Goal: Task Accomplishment & Management: Complete application form

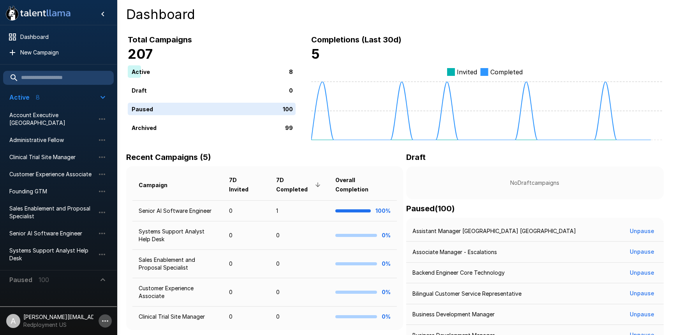
click at [104, 321] on icon "button" at bounding box center [105, 321] width 9 height 9
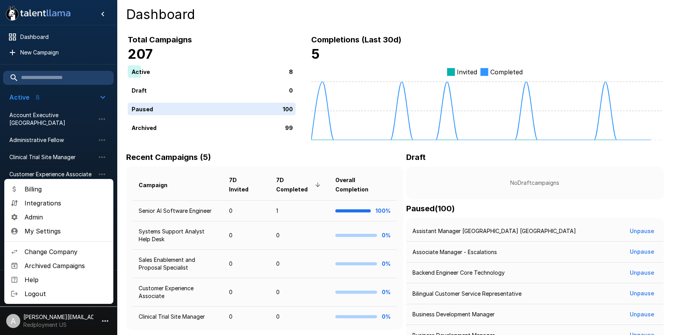
click at [51, 219] on span "Admin" at bounding box center [66, 217] width 83 height 9
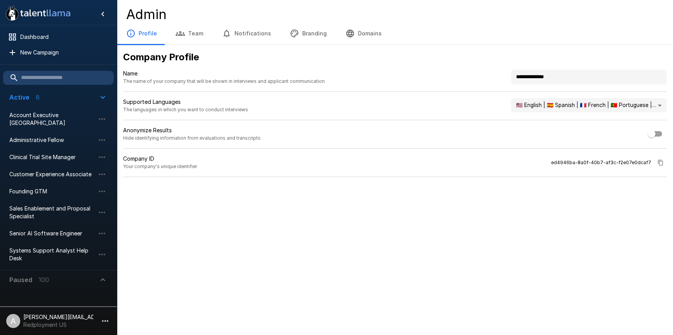
drag, startPoint x: 557, startPoint y: 77, endPoint x: 493, endPoint y: 75, distance: 64.3
click at [494, 77] on div "**********" at bounding box center [395, 81] width 544 height 22
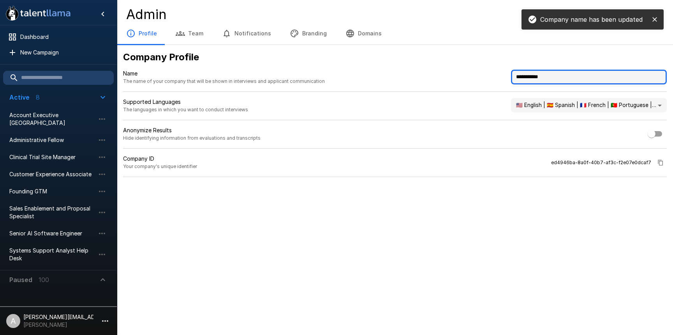
drag, startPoint x: 557, startPoint y: 76, endPoint x: 503, endPoint y: 76, distance: 54.2
click at [504, 76] on div "**********" at bounding box center [395, 81] width 544 height 22
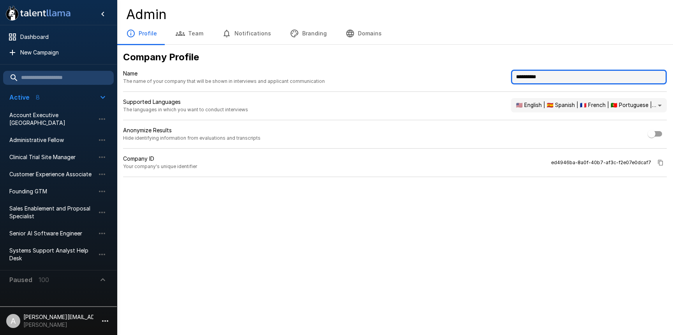
click at [519, 73] on input "**********" at bounding box center [589, 77] width 156 height 15
type input "**********"
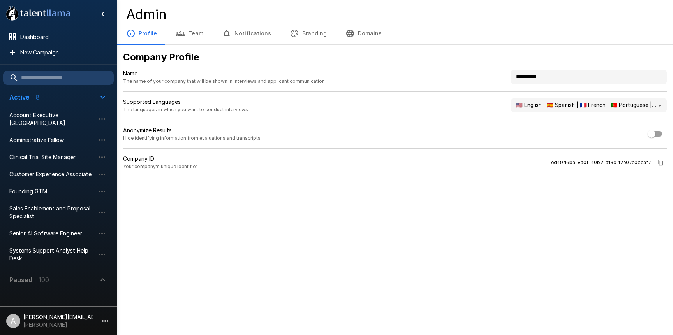
click at [557, 34] on div "Profile Team Notifications Branding Domains" at bounding box center [395, 34] width 556 height 22
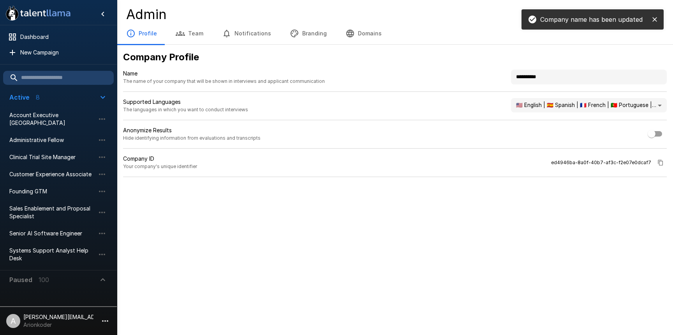
click at [295, 37] on button "Branding" at bounding box center [308, 34] width 56 height 22
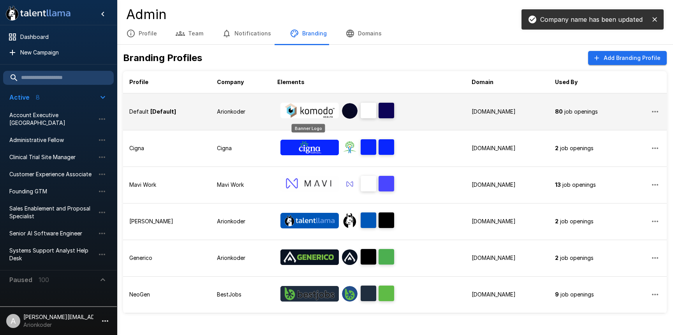
click at [308, 113] on img "Banner Logo" at bounding box center [309, 111] width 58 height 16
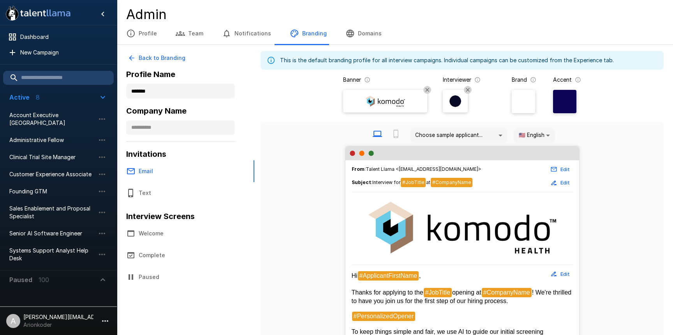
click at [382, 106] on img at bounding box center [385, 101] width 47 height 12
click at [0, 0] on input "file" at bounding box center [0, 0] width 0 height 0
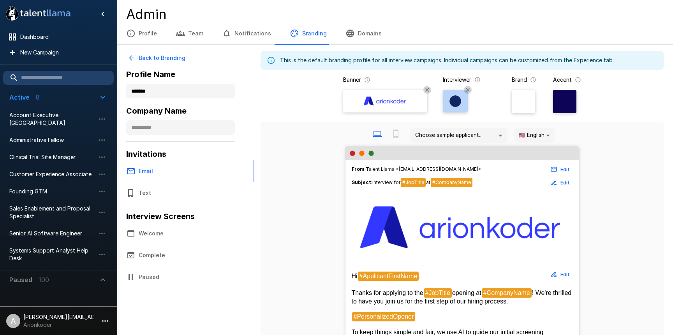
click at [459, 104] on img at bounding box center [456, 101] width 12 height 12
click at [0, 0] on input "file" at bounding box center [0, 0] width 0 height 0
drag, startPoint x: 595, startPoint y: 140, endPoint x: 596, endPoint y: 132, distance: 8.2
click at [595, 140] on div "Choose sample applicant... 🇺🇸 English **" at bounding box center [462, 135] width 391 height 21
click at [593, 103] on div "Banner Interviewer Brand Accent" at bounding box center [462, 97] width 403 height 43
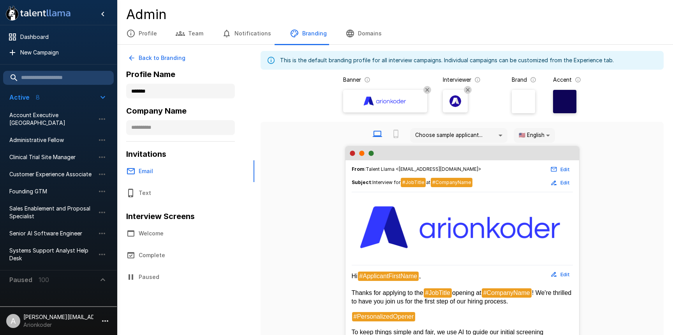
click at [573, 108] on div at bounding box center [564, 101] width 23 height 23
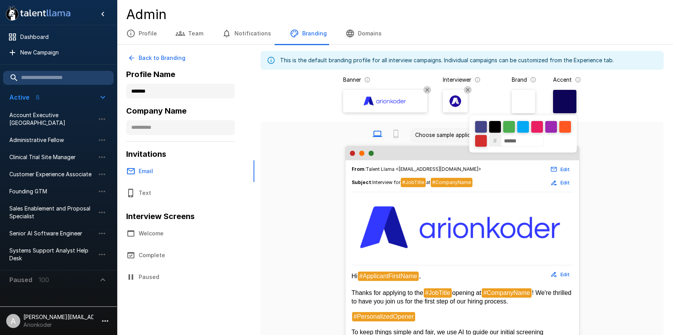
click at [533, 140] on input "******" at bounding box center [522, 141] width 43 height 12
paste input
type input "******"
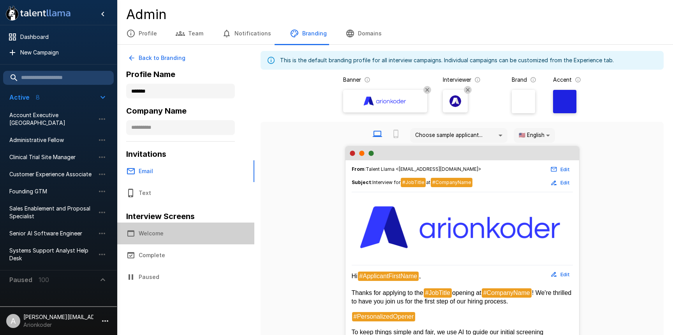
click at [180, 232] on button "Welcome" at bounding box center [186, 234] width 138 height 22
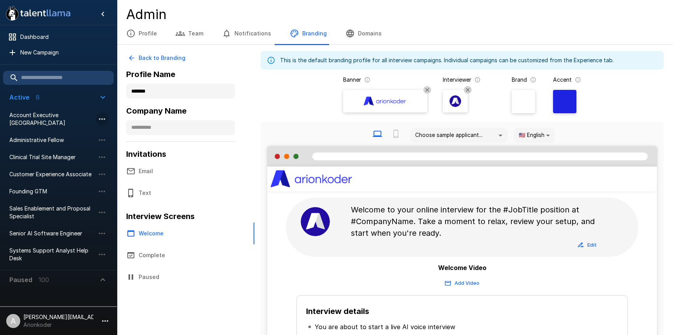
click at [101, 118] on icon "button" at bounding box center [101, 119] width 9 height 9
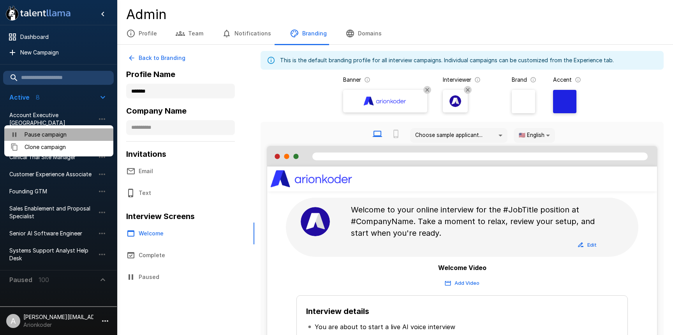
click at [86, 133] on span "Pause campaign" at bounding box center [66, 135] width 83 height 8
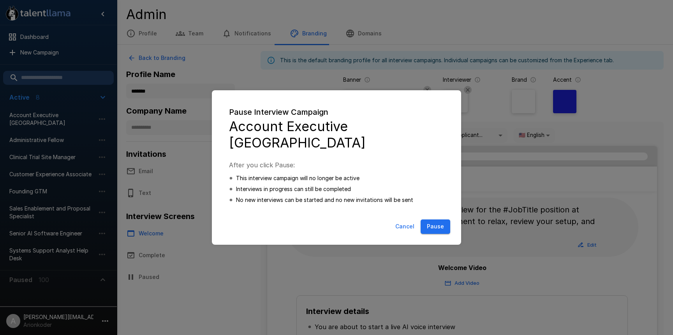
click at [433, 227] on button "Pause" at bounding box center [436, 227] width 30 height 14
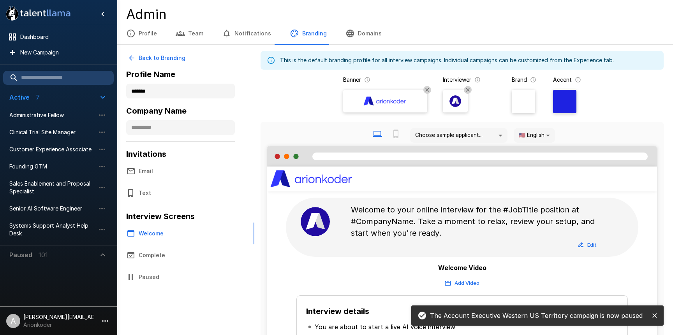
click at [99, 96] on icon "button" at bounding box center [102, 97] width 9 height 9
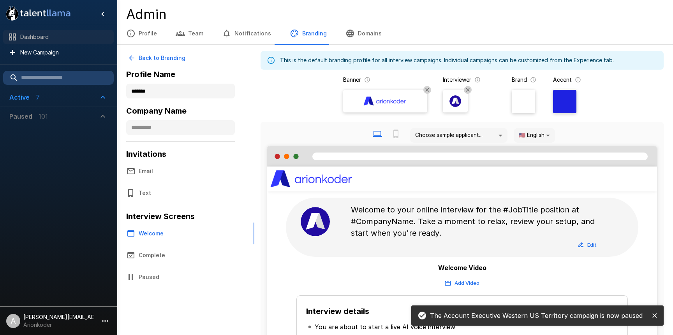
click at [48, 33] on span "Dashboard" at bounding box center [63, 37] width 87 height 8
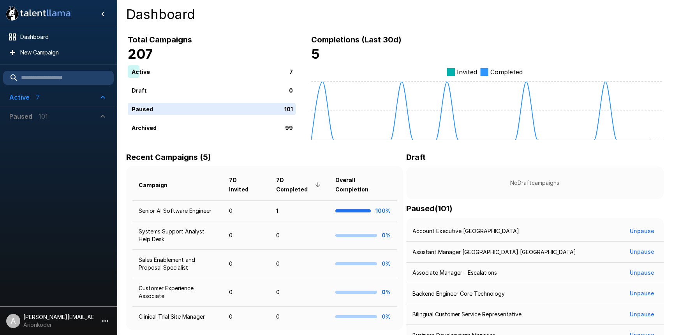
click at [76, 100] on span "Active 7" at bounding box center [53, 97] width 89 height 9
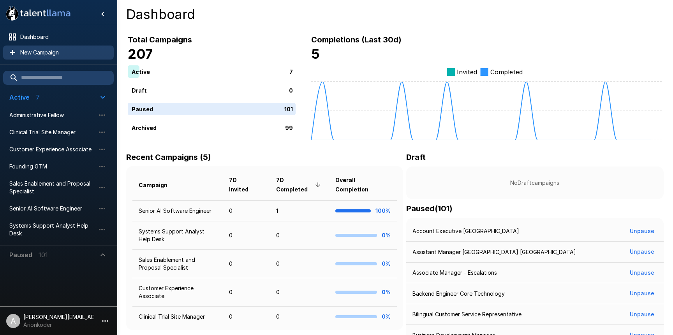
click at [85, 50] on span "New Campaign" at bounding box center [63, 53] width 87 height 8
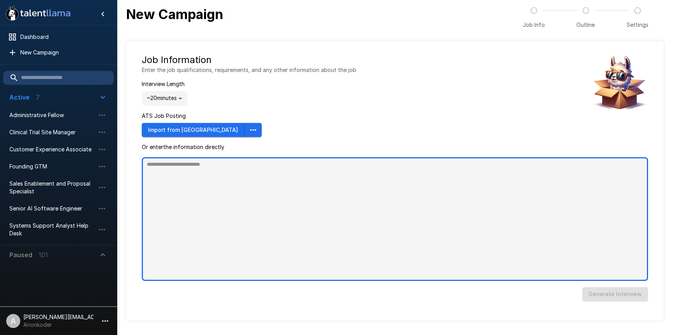
type textarea "*"
click at [281, 167] on textarea at bounding box center [395, 219] width 506 height 124
paste textarea "**********"
type textarea "**********"
type textarea "*"
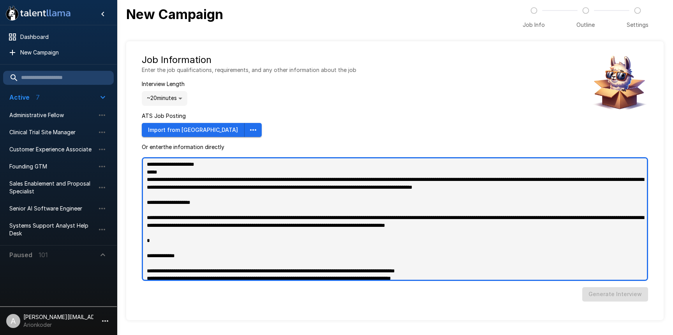
scroll to position [246, 0]
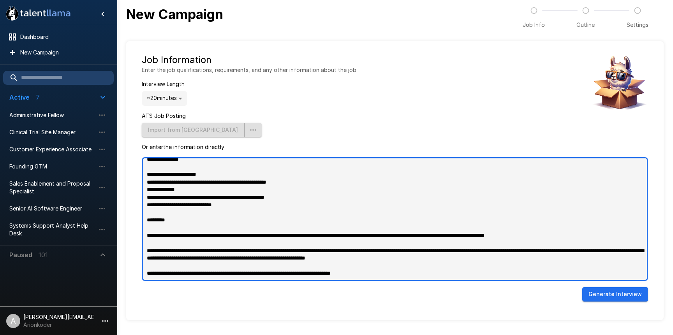
type textarea "**********"
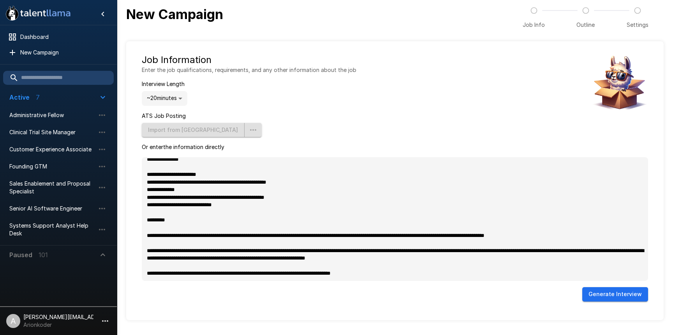
type textarea "*"
click at [600, 300] on button "Generate Interview" at bounding box center [615, 295] width 66 height 14
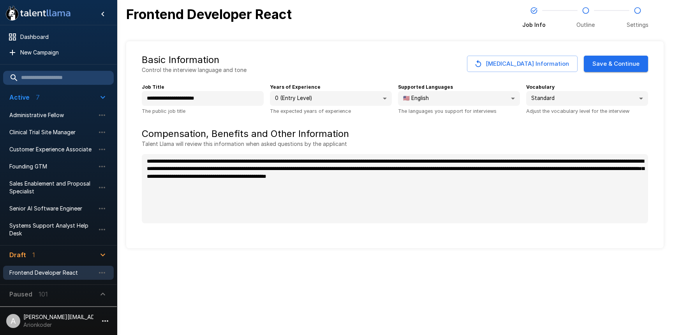
type textarea "*"
click at [630, 62] on button "Save & Continue" at bounding box center [616, 64] width 64 height 16
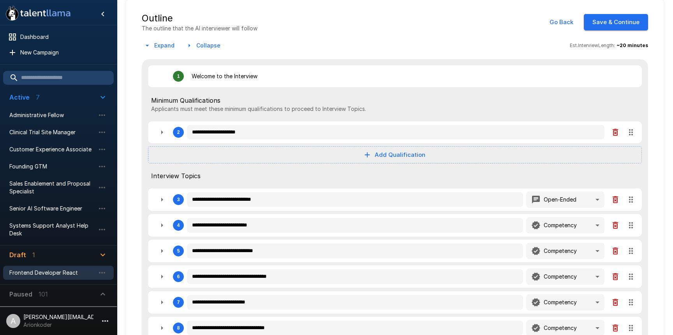
scroll to position [112, 0]
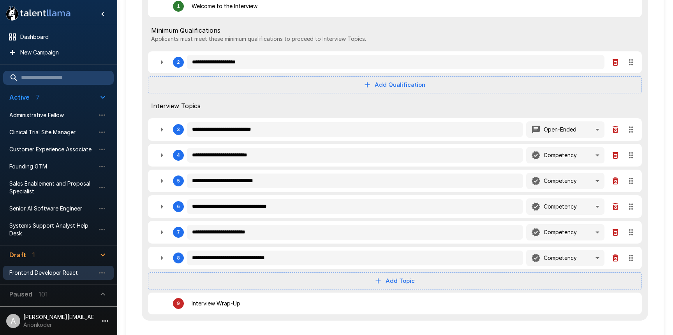
type textarea "*"
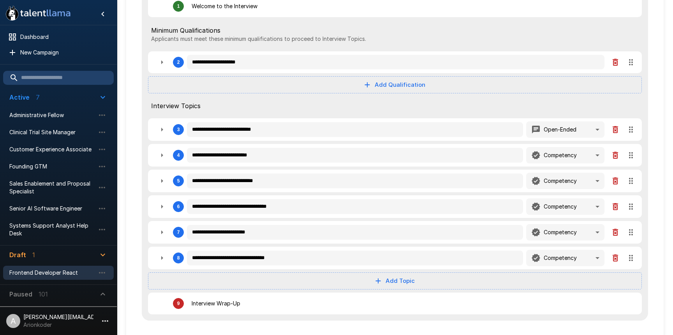
type textarea "*"
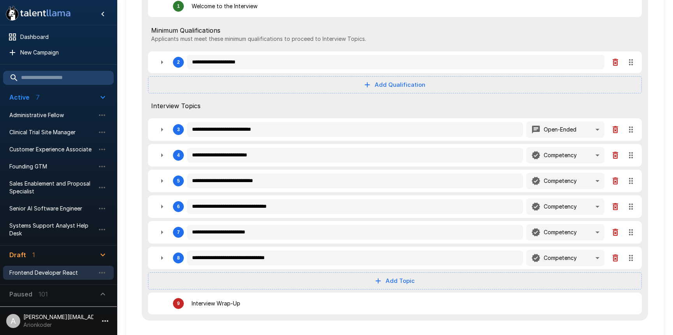
type textarea "*"
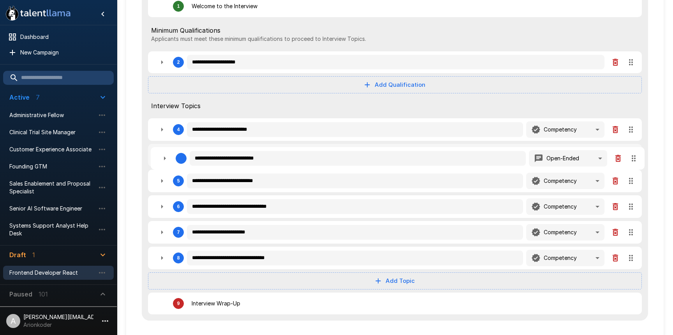
type textarea "*"
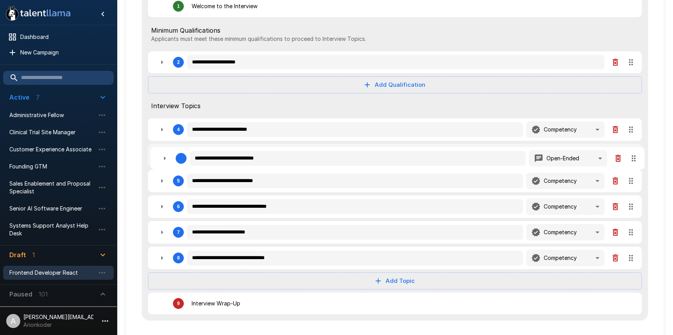
type textarea "*"
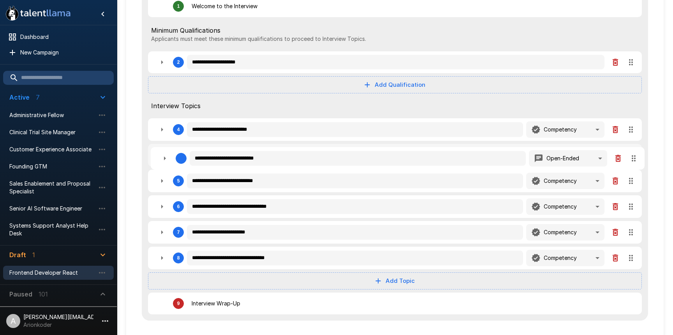
type textarea "*"
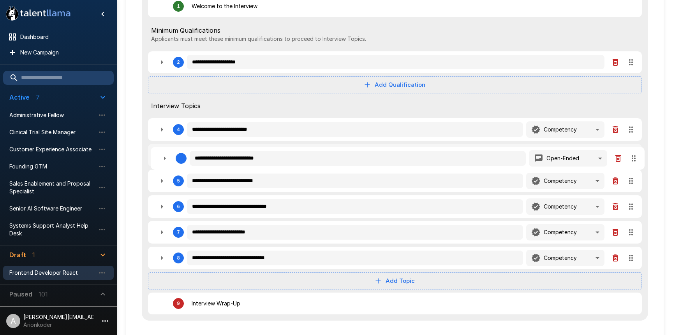
type textarea "*"
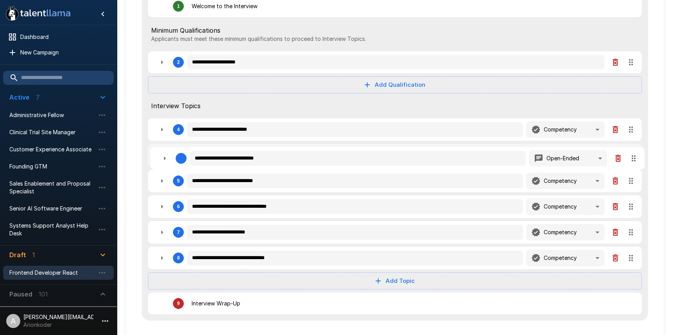
type textarea "*"
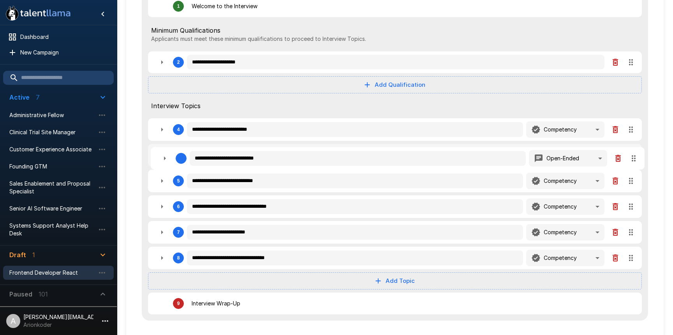
type textarea "*"
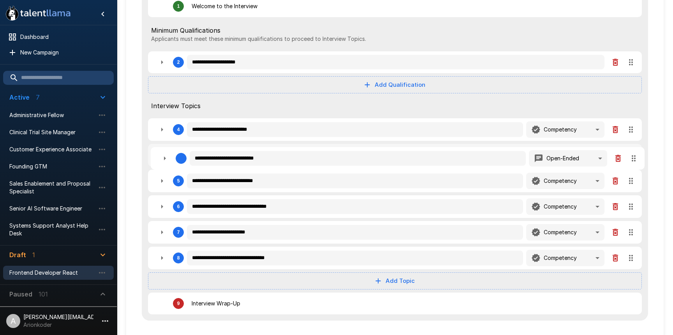
type textarea "*"
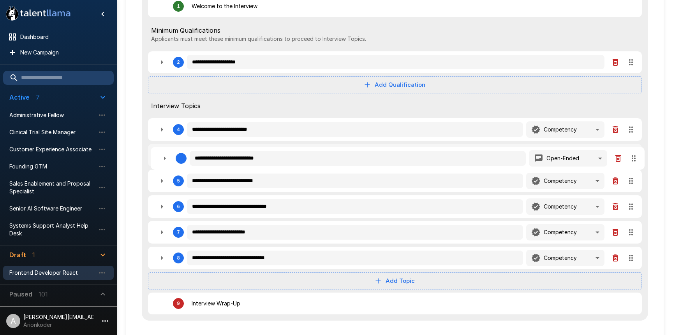
type textarea "*"
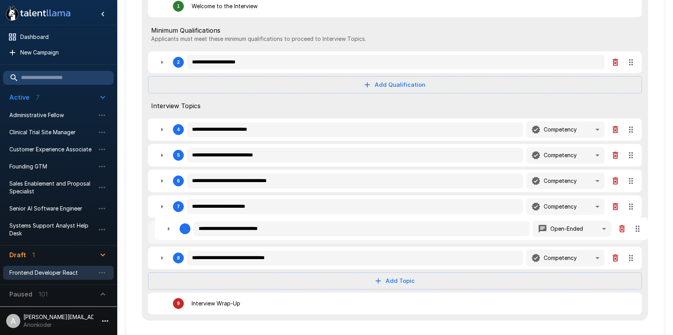
type textarea "*"
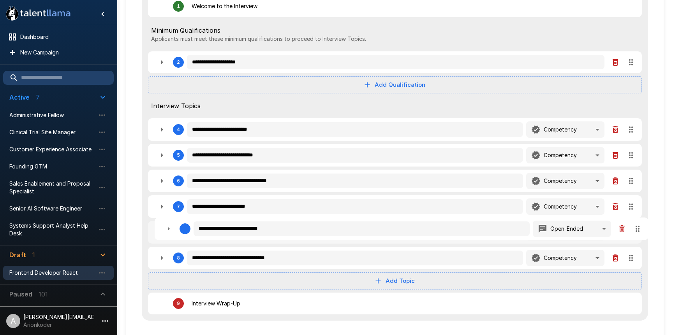
type textarea "*"
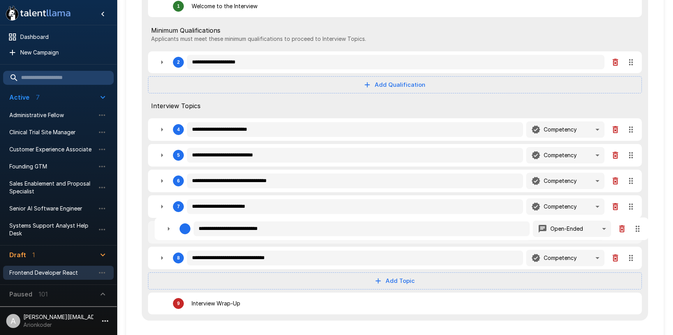
type textarea "*"
drag, startPoint x: 633, startPoint y: 156, endPoint x: 632, endPoint y: 255, distance: 99.0
type textarea "*"
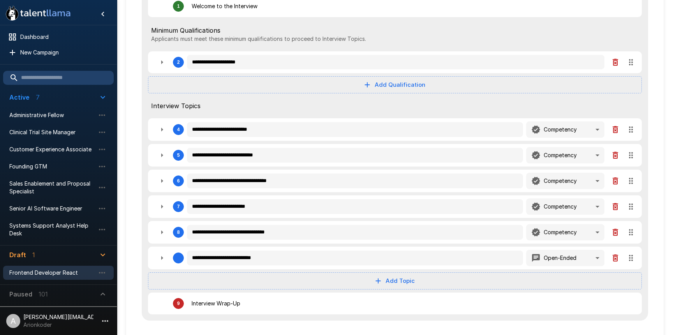
type textarea "*"
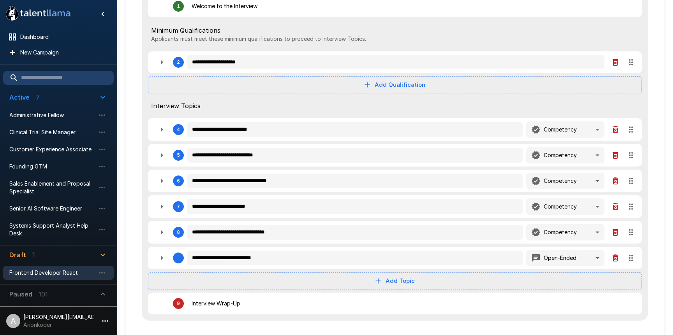
type textarea "*"
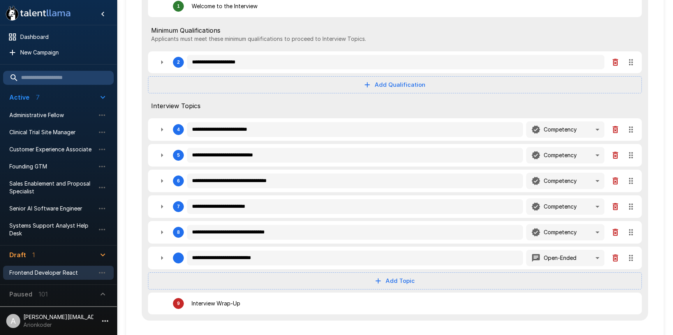
type textarea "*"
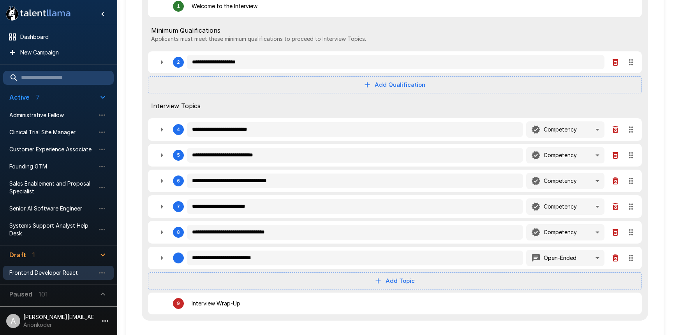
type textarea "*"
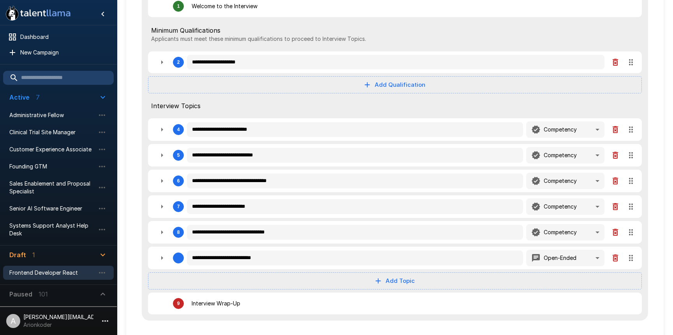
type textarea "*"
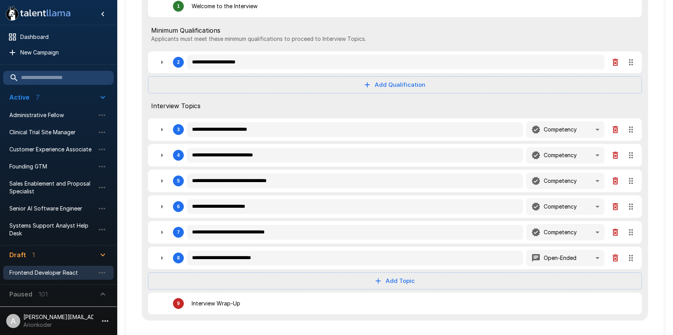
type textarea "*"
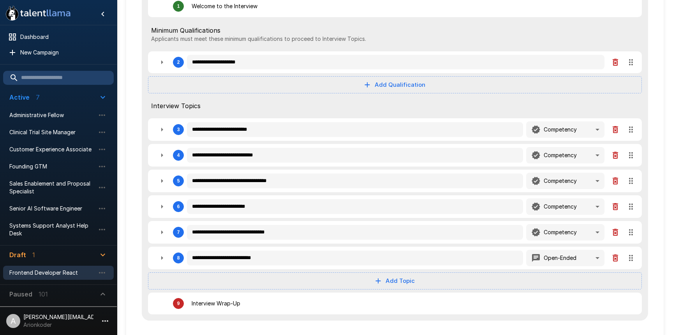
type textarea "*"
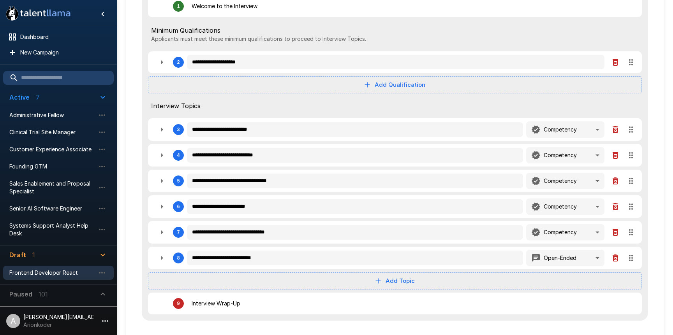
scroll to position [0, 0]
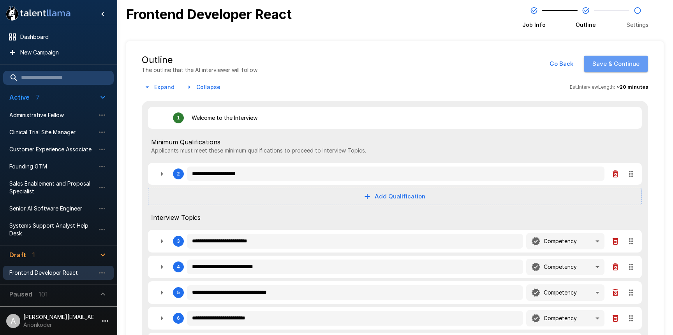
click at [610, 67] on button "Save & Continue" at bounding box center [616, 64] width 64 height 16
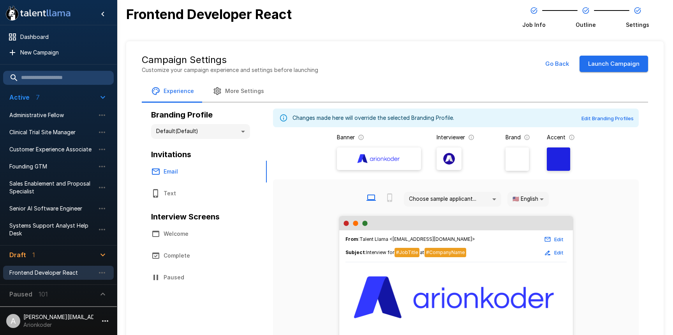
click at [602, 68] on button "Launch Campaign" at bounding box center [614, 64] width 69 height 16
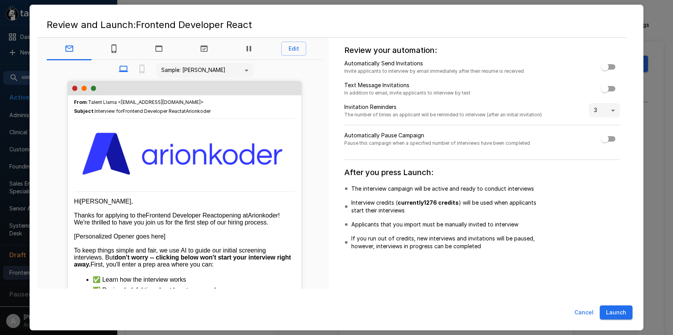
click at [621, 309] on button "Launch" at bounding box center [616, 313] width 33 height 14
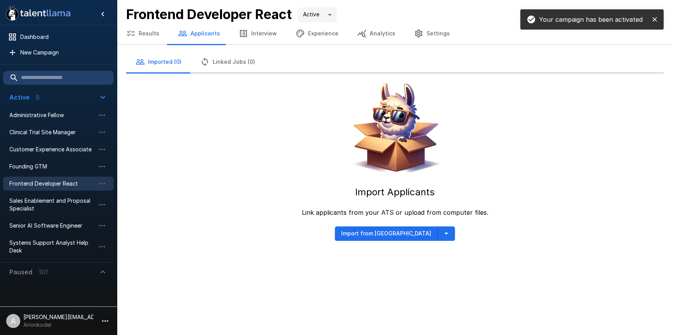
click at [442, 234] on icon "button" at bounding box center [446, 233] width 9 height 9
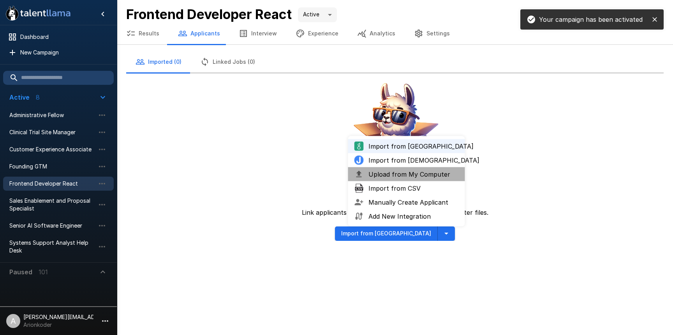
click at [396, 178] on span "Upload from My Computer" at bounding box center [414, 174] width 90 height 9
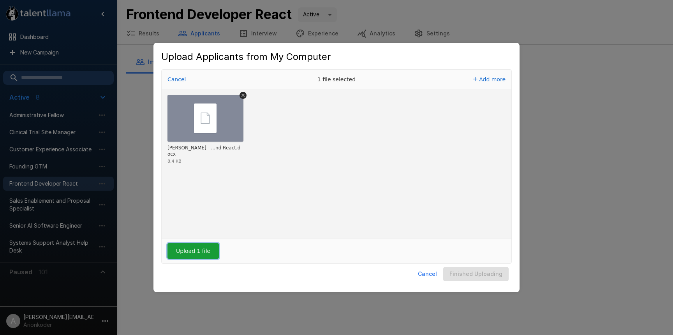
click at [189, 251] on button "Upload 1 file" at bounding box center [193, 251] width 51 height 16
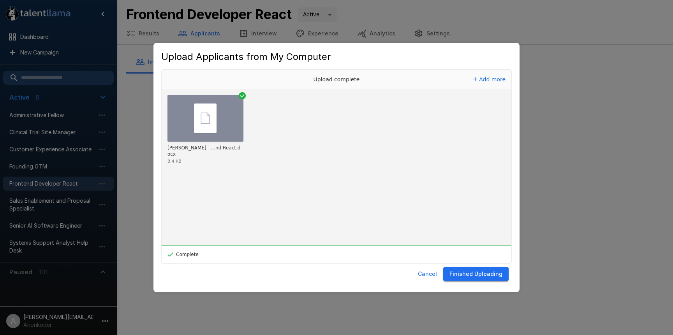
click at [494, 283] on div "Cancel Finished Uploading" at bounding box center [336, 274] width 351 height 21
click at [493, 279] on button "Finished Uploading" at bounding box center [475, 274] width 65 height 14
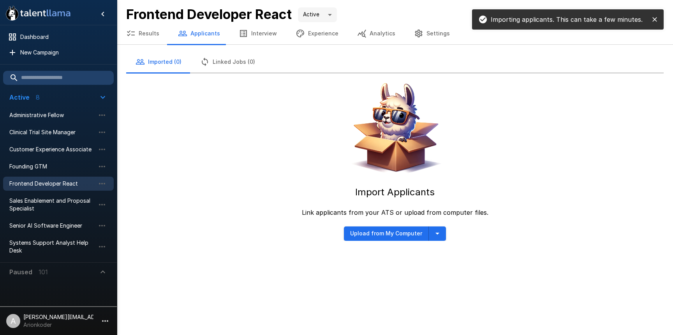
click at [654, 18] on icon "close" at bounding box center [655, 19] width 5 height 5
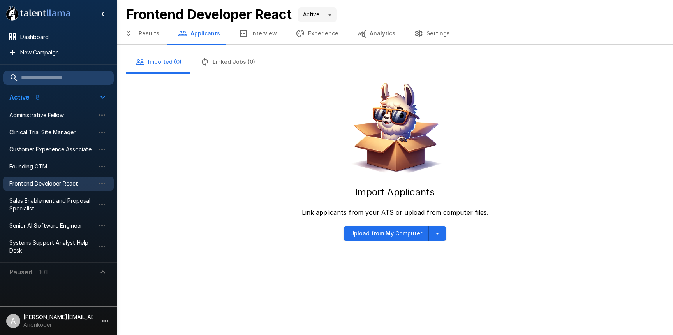
click at [300, 133] on div "Import Applicants Link applicants from your ATS or upload from computer files. …" at bounding box center [395, 157] width 538 height 168
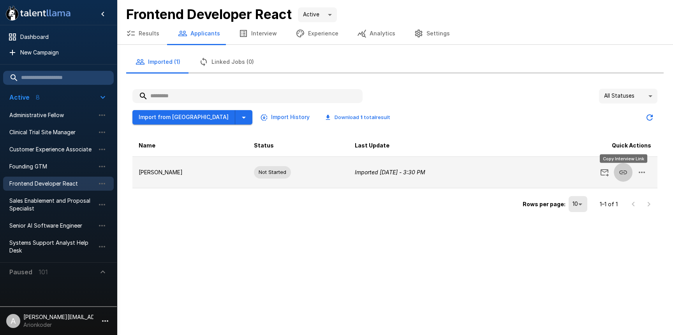
click at [619, 172] on icon "Copy Interview Link" at bounding box center [623, 172] width 9 height 9
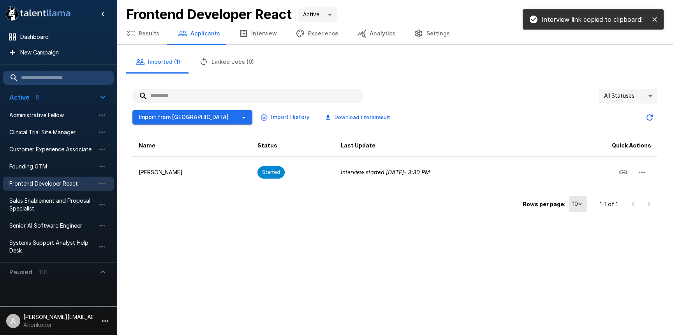
drag, startPoint x: 288, startPoint y: 208, endPoint x: 288, endPoint y: 198, distance: 10.5
click at [288, 208] on div "Rows per page: 10 ** 1–1 of 1" at bounding box center [394, 202] width 525 height 26
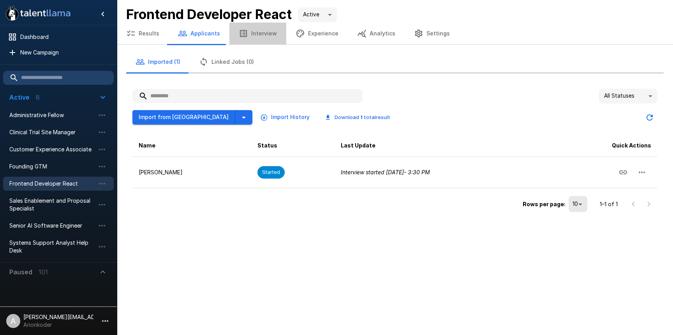
click at [268, 30] on button "Interview" at bounding box center [257, 34] width 57 height 22
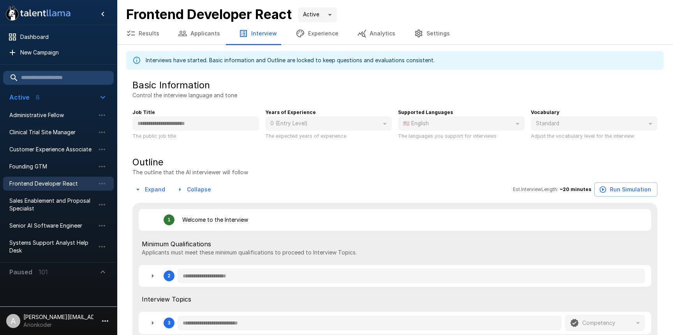
type textarea "*"
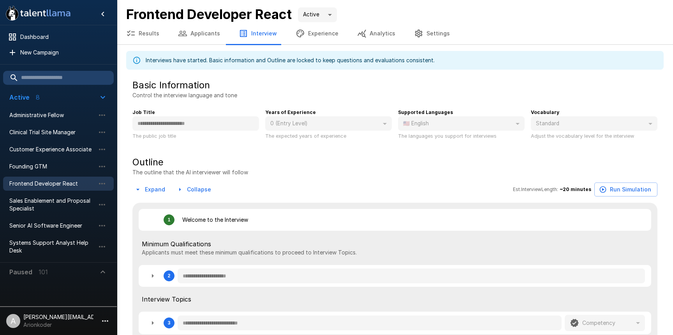
type textarea "*"
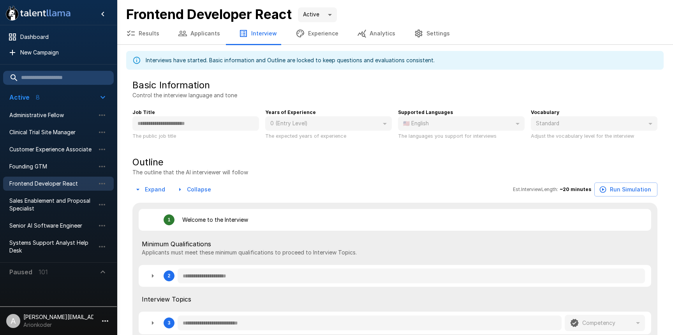
type textarea "*"
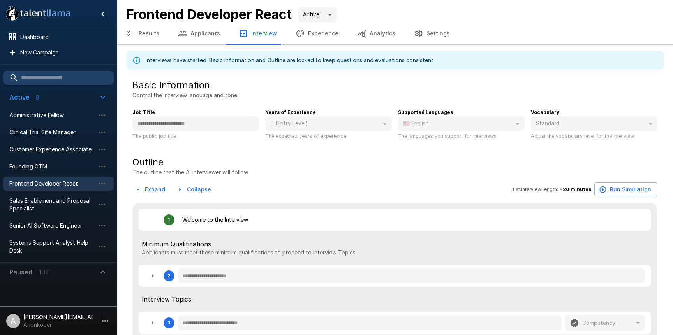
type textarea "*"
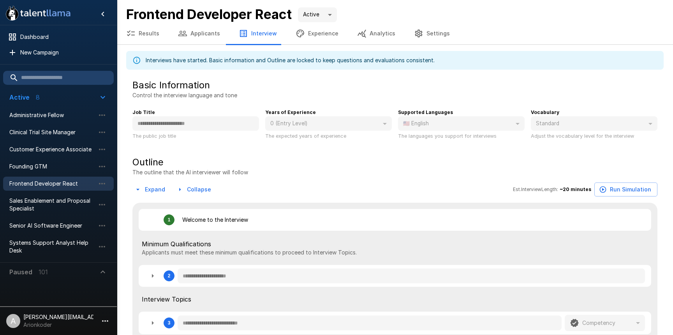
type textarea "*"
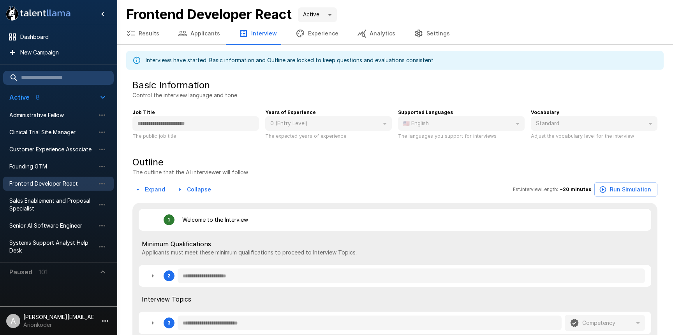
type textarea "*"
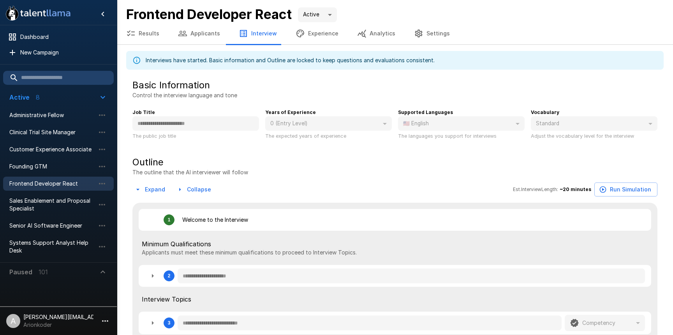
type textarea "*"
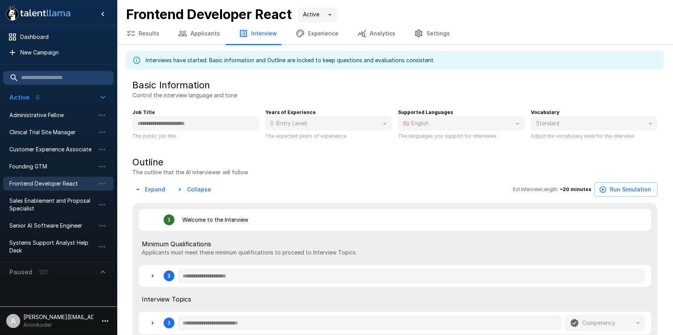
type textarea "*"
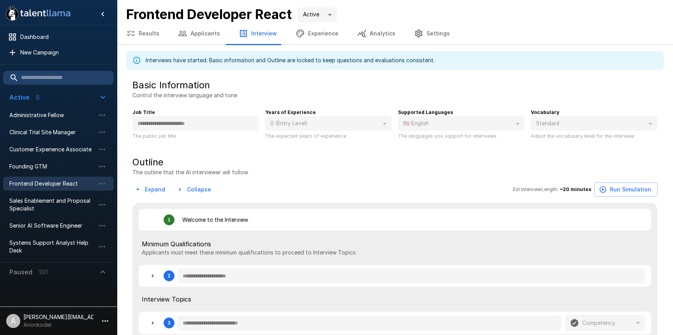
type textarea "*"
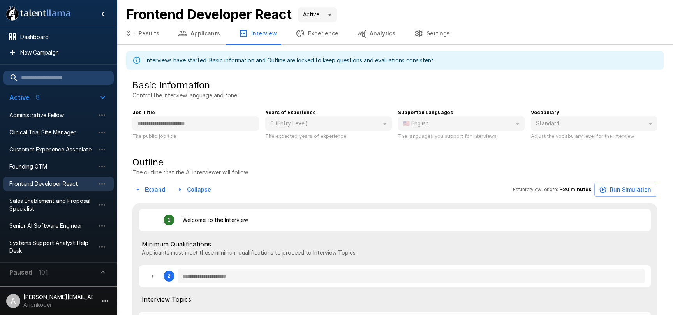
type textarea "*"
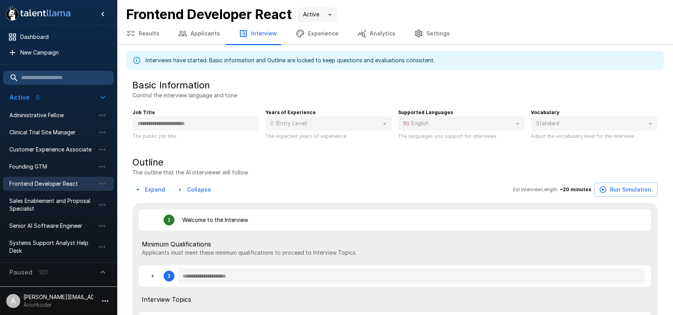
type textarea "*"
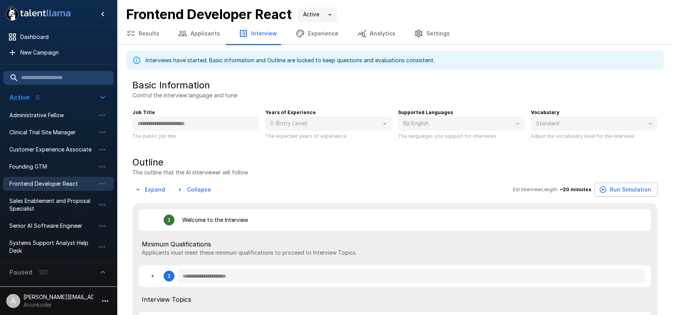
type textarea "*"
click at [58, 51] on span "New Campaign" at bounding box center [63, 53] width 87 height 8
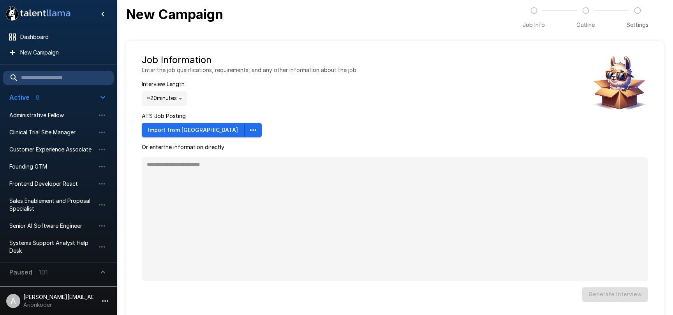
type textarea "*"
click at [249, 134] on icon "button" at bounding box center [253, 129] width 9 height 9
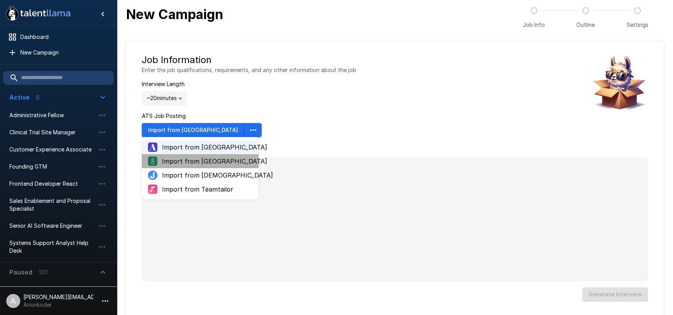
click at [206, 162] on span "Import from Greenhouse" at bounding box center [207, 161] width 90 height 9
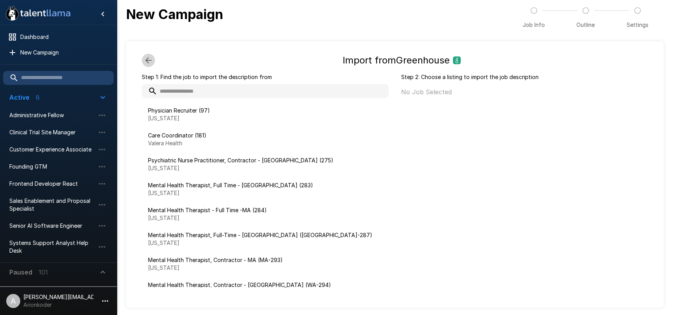
click at [148, 65] on button "button" at bounding box center [148, 60] width 13 height 13
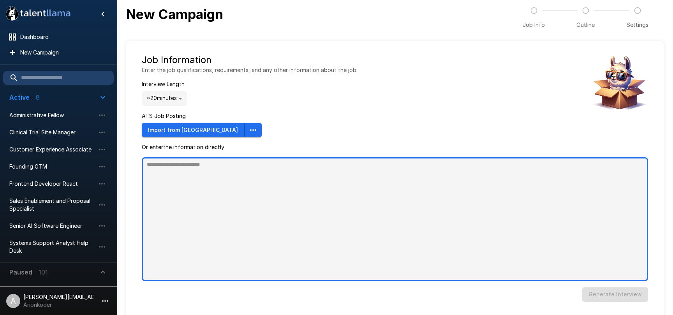
drag, startPoint x: 174, startPoint y: 178, endPoint x: 203, endPoint y: 166, distance: 32.0
click at [174, 178] on textarea at bounding box center [395, 219] width 506 height 124
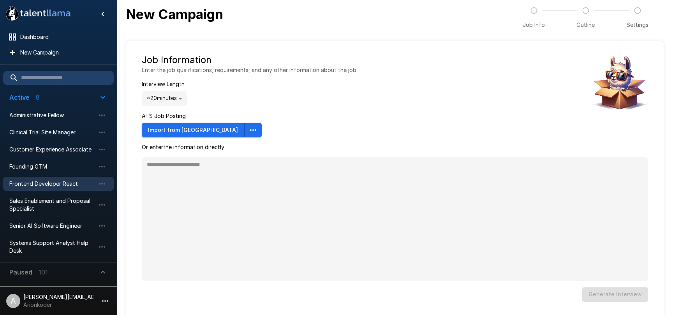
type textarea "*"
click at [38, 183] on span "Frontend Developer React" at bounding box center [52, 184] width 86 height 8
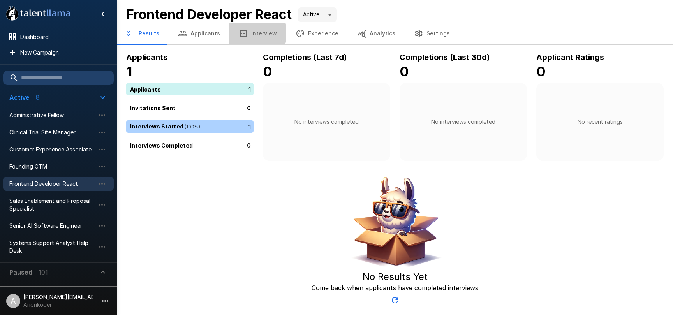
click at [250, 33] on button "Interview" at bounding box center [257, 34] width 57 height 22
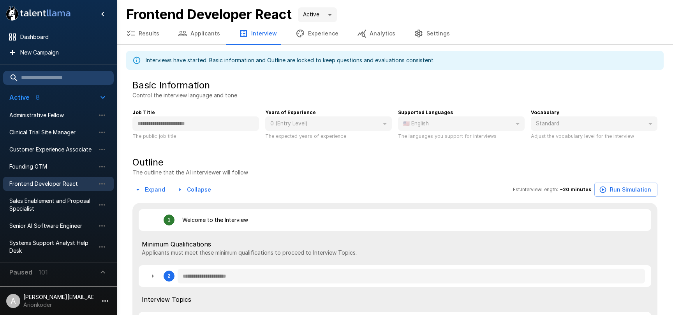
type textarea "*"
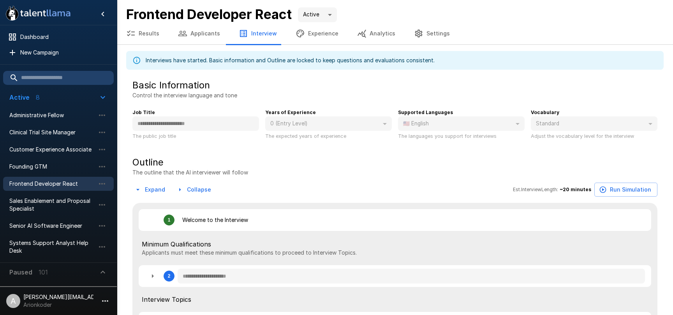
type textarea "*"
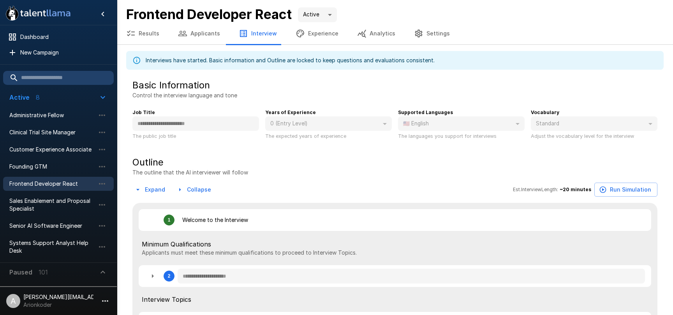
type textarea "*"
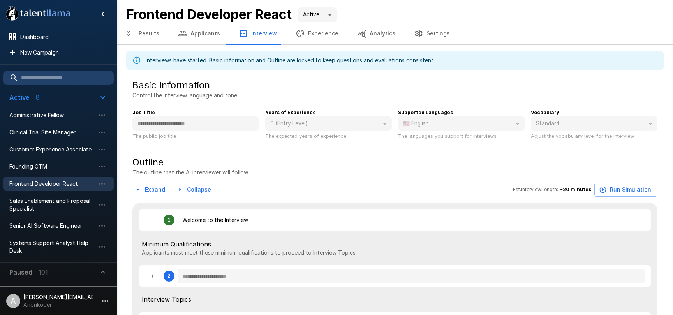
type textarea "*"
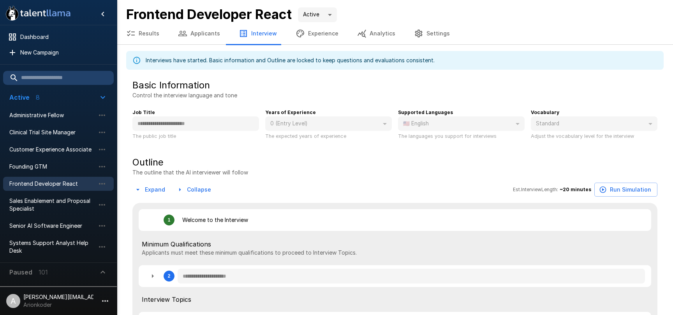
type textarea "*"
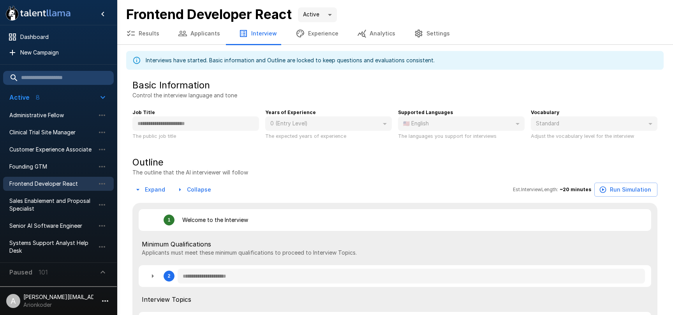
type textarea "*"
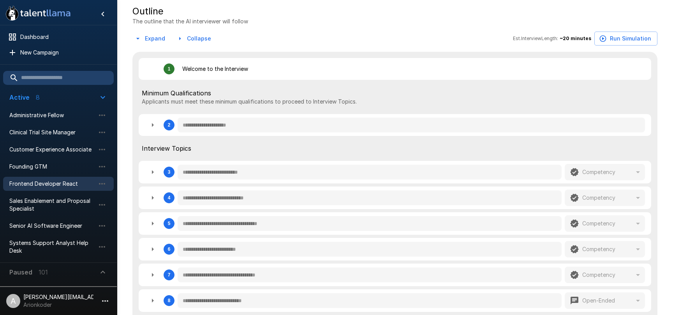
scroll to position [155, 0]
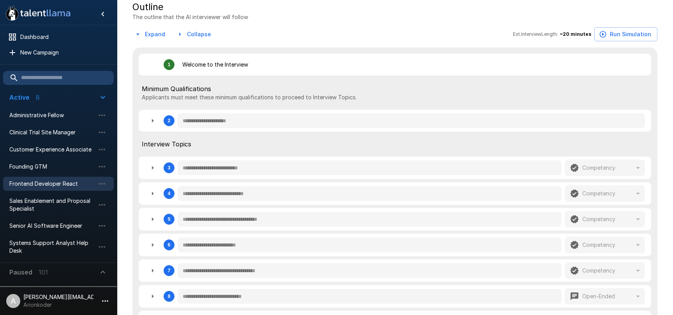
click at [173, 45] on div "**********" at bounding box center [394, 170] width 525 height 339
drag, startPoint x: 153, startPoint y: 37, endPoint x: 163, endPoint y: 39, distance: 9.6
click at [153, 37] on button "Expand" at bounding box center [150, 34] width 36 height 14
type textarea "*"
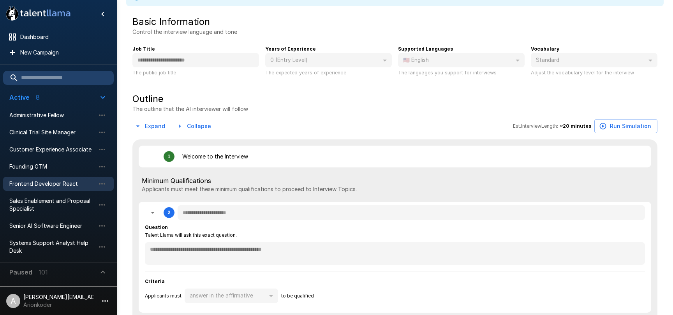
scroll to position [0, 0]
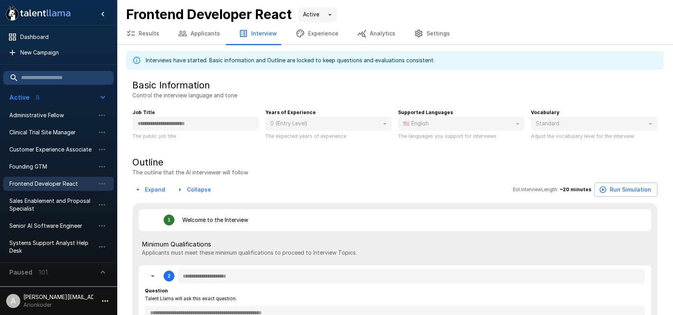
click at [106, 297] on icon "button" at bounding box center [105, 300] width 9 height 9
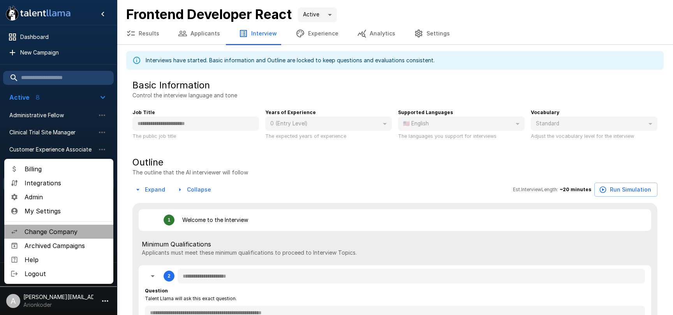
click at [67, 231] on span "Change Company" at bounding box center [66, 231] width 83 height 9
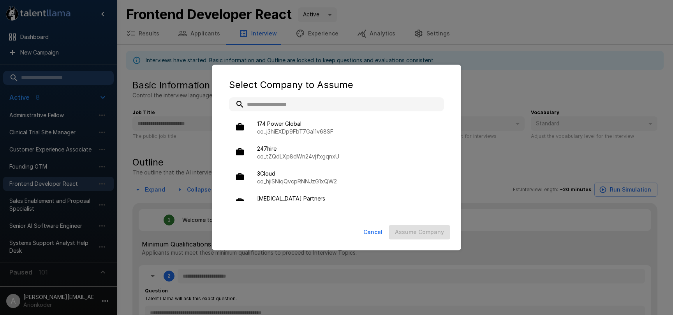
click at [307, 108] on input "text" at bounding box center [336, 104] width 215 height 14
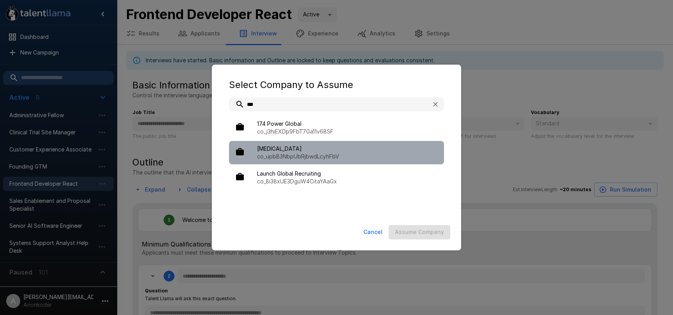
click at [328, 148] on span "BAL" at bounding box center [347, 149] width 181 height 8
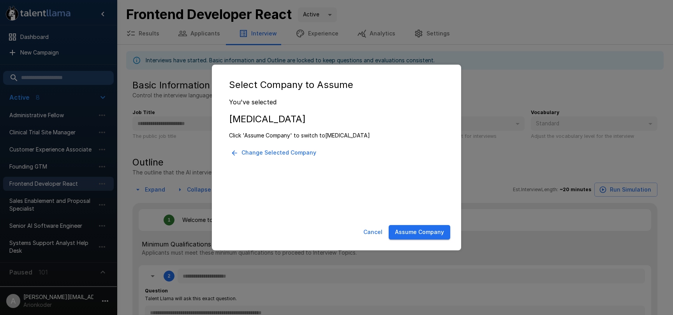
click at [423, 234] on button "Assume Company" at bounding box center [420, 232] width 62 height 14
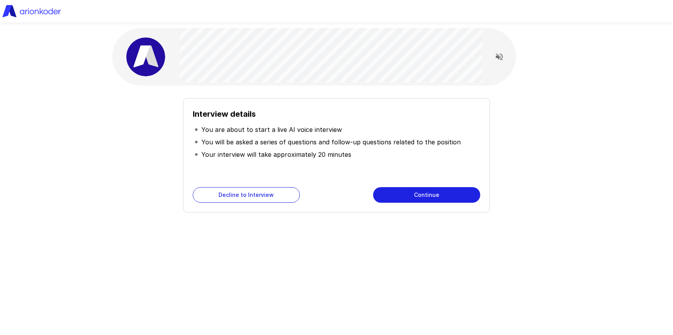
click at [463, 192] on button "Continue" at bounding box center [426, 195] width 107 height 16
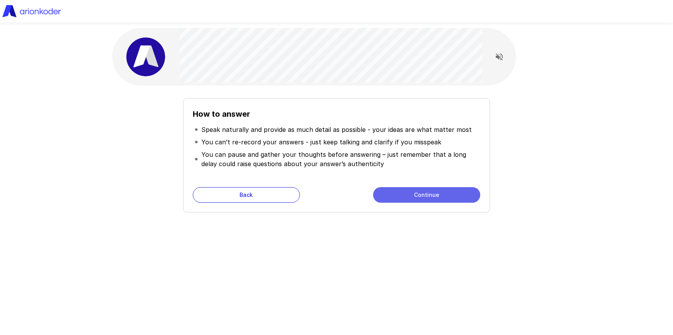
click at [463, 192] on button "Continue" at bounding box center [426, 195] width 107 height 16
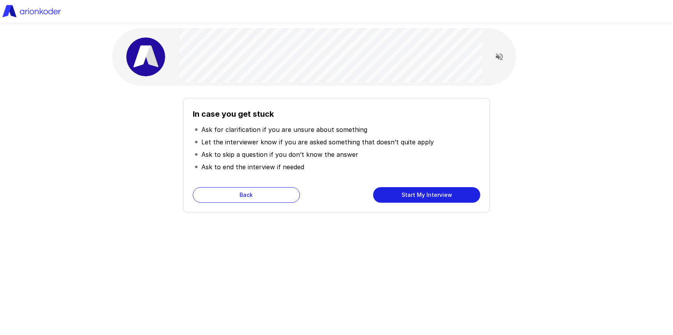
click at [463, 192] on button "Start My Interview" at bounding box center [426, 195] width 107 height 16
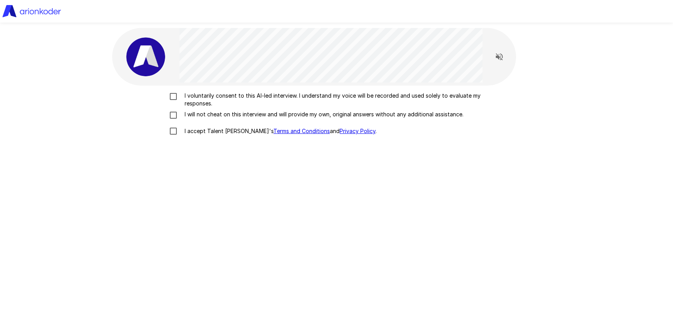
click at [226, 94] on p "I voluntarily consent to this AI-led interview. I understand my voice will be r…" at bounding box center [345, 100] width 326 height 16
click at [216, 115] on p "I will not cheat on this interview and will provide my own, original answers wi…" at bounding box center [323, 115] width 282 height 8
click at [219, 133] on p "I accept Talent Llama's Terms and Conditions and Privacy Policy ." at bounding box center [279, 131] width 195 height 8
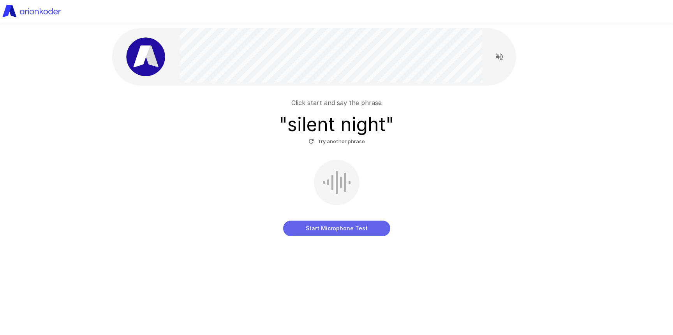
click at [328, 229] on button "Start Microphone Test" at bounding box center [336, 229] width 107 height 16
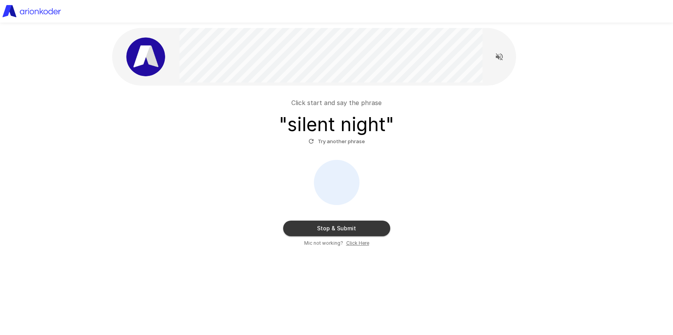
click at [332, 230] on button "Stop & Submit" at bounding box center [336, 229] width 107 height 16
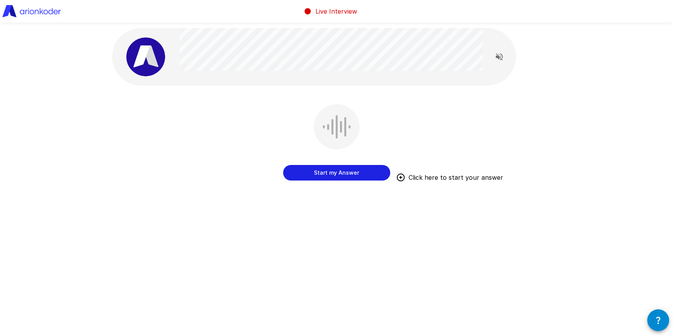
click at [360, 172] on button "Start my Answer" at bounding box center [336, 173] width 107 height 16
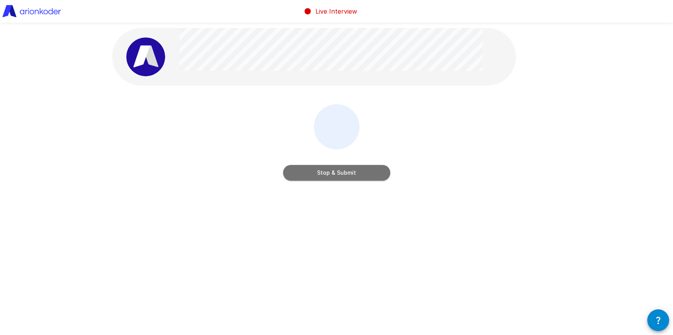
click at [362, 172] on button "Stop & Submit" at bounding box center [336, 173] width 107 height 16
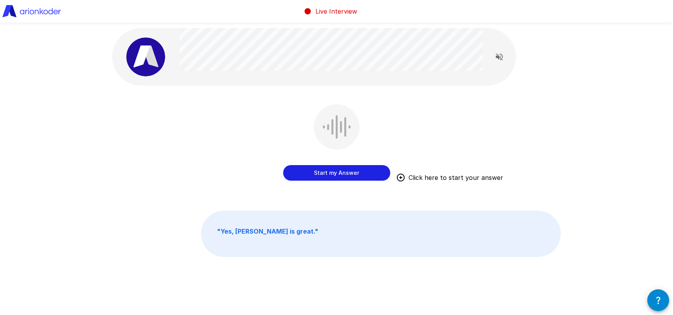
click at [221, 183] on div "Start my Answer Click here to start your answer" at bounding box center [336, 148] width 449 height 88
drag, startPoint x: 343, startPoint y: 174, endPoint x: 410, endPoint y: 154, distance: 70.4
click at [343, 174] on button "Start my Answer" at bounding box center [336, 173] width 107 height 16
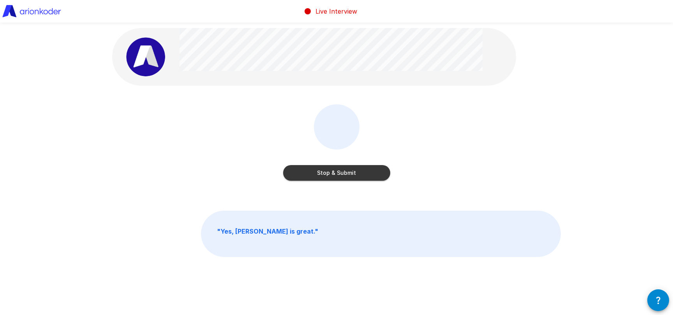
click at [374, 172] on button "Stop & Submit" at bounding box center [336, 173] width 107 height 16
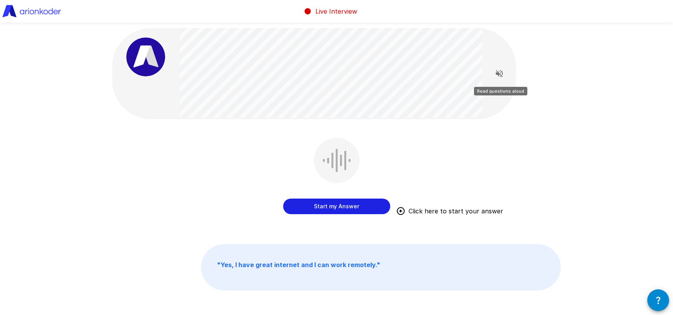
click at [502, 76] on icon "Read questions aloud" at bounding box center [499, 73] width 7 height 7
click at [498, 83] on div "Stop reading questions aloud" at bounding box center [502, 88] width 72 height 15
click at [498, 76] on icon "Stop reading questions aloud" at bounding box center [499, 73] width 9 height 9
click at [21, 162] on div "Start my Answer Click here to start your answer " Yes, I have great internet an…" at bounding box center [336, 176] width 673 height 353
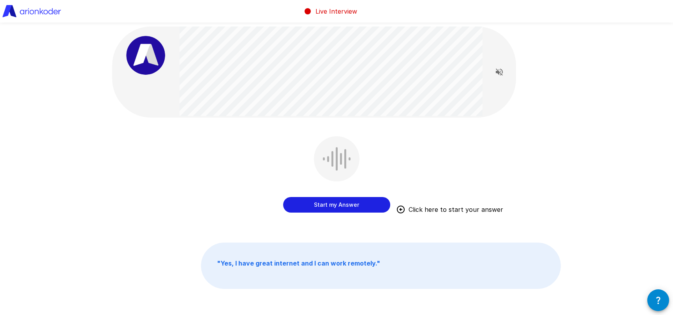
click at [413, 156] on div "Start my Answer Click here to start your answer" at bounding box center [336, 180] width 449 height 88
click at [346, 206] on button "Start my Answer" at bounding box center [336, 205] width 107 height 16
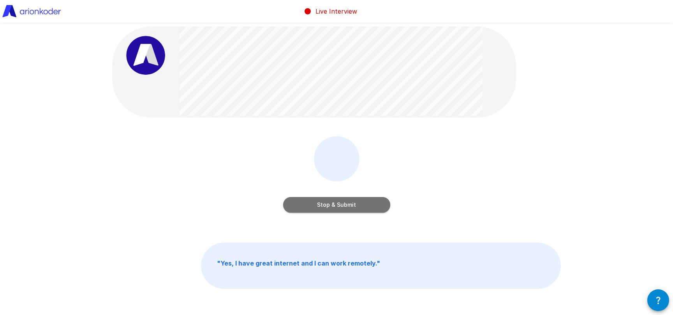
click at [362, 204] on button "Stop & Submit" at bounding box center [336, 205] width 107 height 16
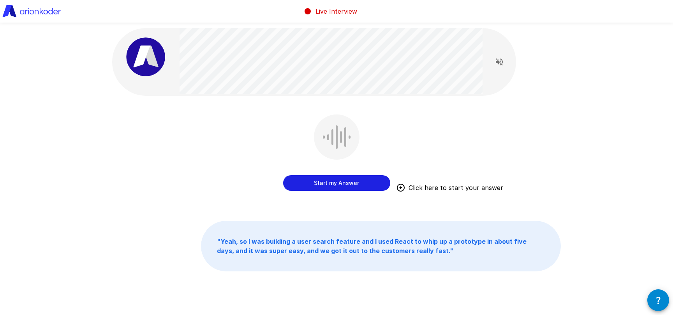
click at [339, 182] on button "Start my Answer" at bounding box center [336, 183] width 107 height 16
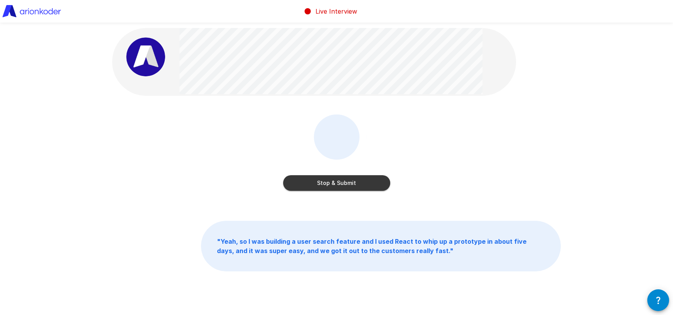
click at [359, 186] on button "Stop & Submit" at bounding box center [336, 183] width 107 height 16
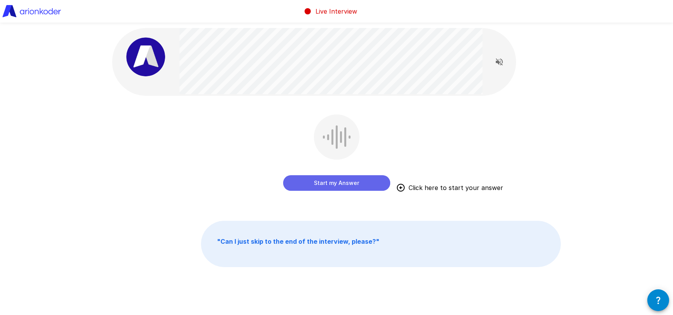
click at [335, 185] on button "Start my Answer" at bounding box center [336, 183] width 107 height 16
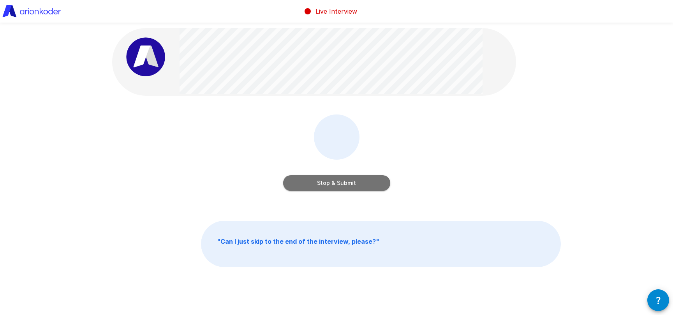
click at [348, 185] on button "Stop & Submit" at bounding box center [336, 183] width 107 height 16
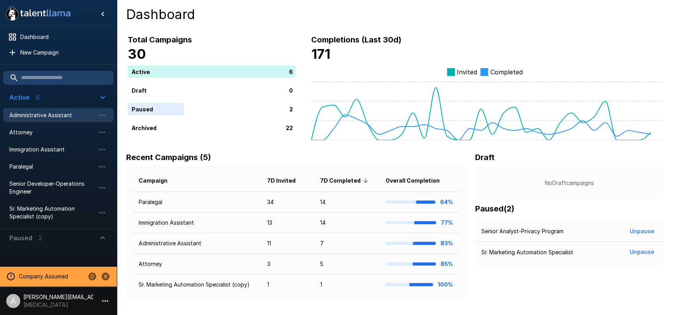
click at [70, 119] on div "Administrative Assistant" at bounding box center [58, 115] width 111 height 14
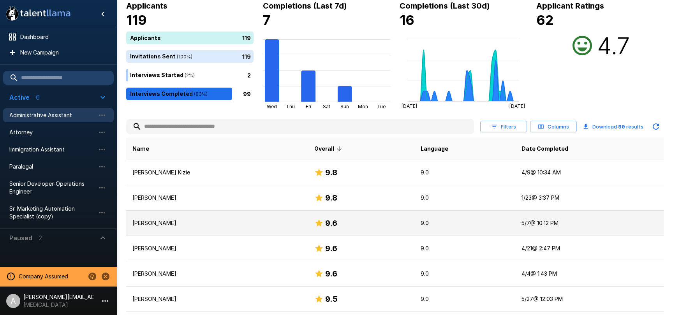
scroll to position [67, 0]
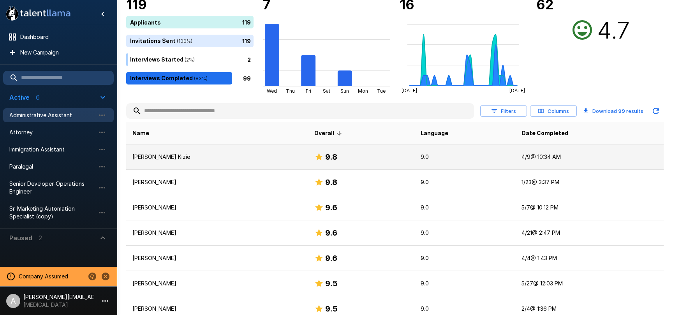
click at [283, 160] on p "Brionna Kizie" at bounding box center [216, 157] width 169 height 8
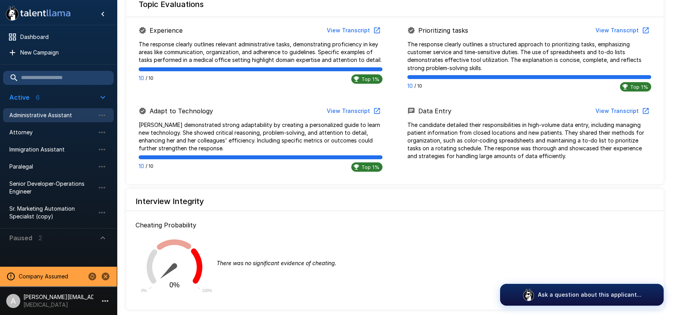
scroll to position [306, 0]
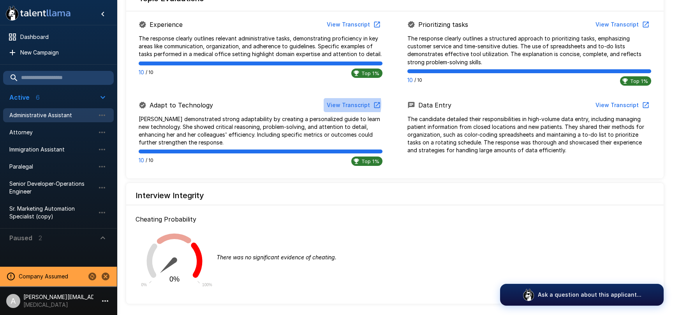
click at [345, 104] on button "View Transcript" at bounding box center [353, 105] width 59 height 14
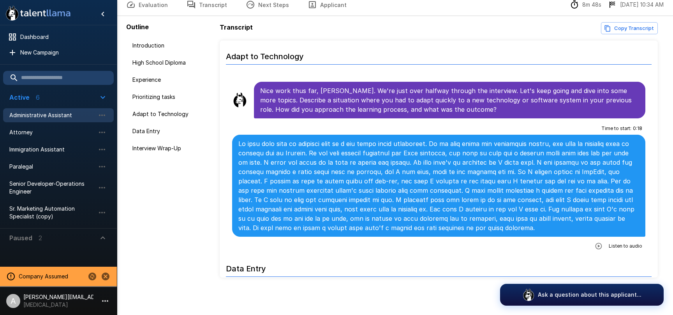
scroll to position [618, 0]
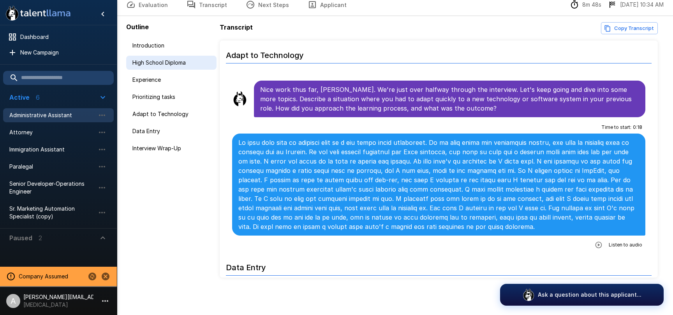
click at [159, 62] on span "High School Diploma" at bounding box center [171, 63] width 78 height 8
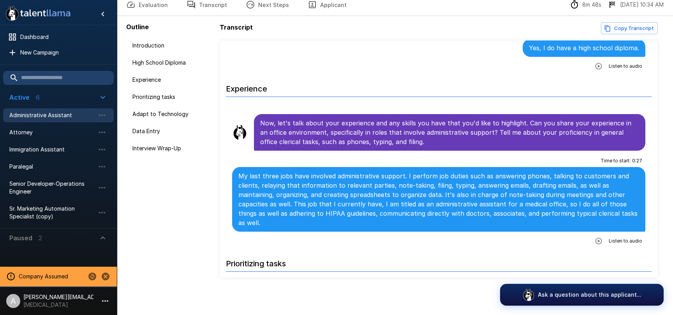
scroll to position [206, 0]
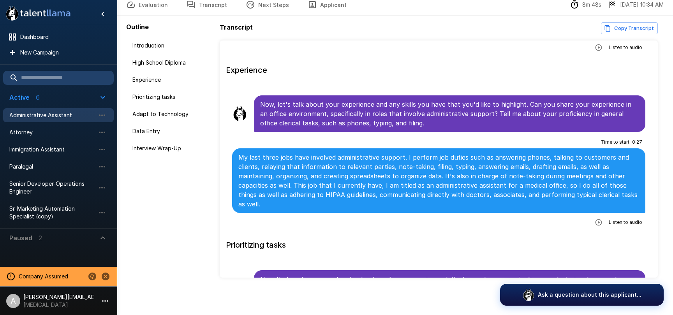
click at [601, 219] on icon "button" at bounding box center [599, 223] width 8 height 8
click at [564, 218] on button "button" at bounding box center [567, 223] width 14 height 14
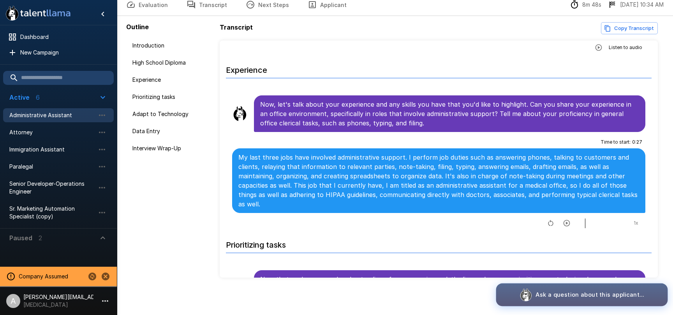
click at [560, 300] on button "Ask a question about this applicant..." at bounding box center [582, 295] width 172 height 23
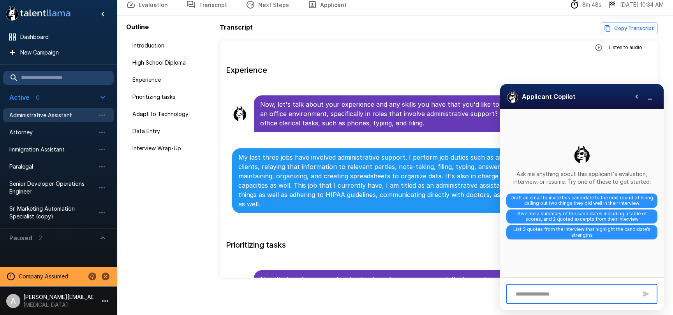
click at [600, 199] on span "Draft an email to invite this candidate to the next round of hiring calling out…" at bounding box center [581, 201] width 151 height 14
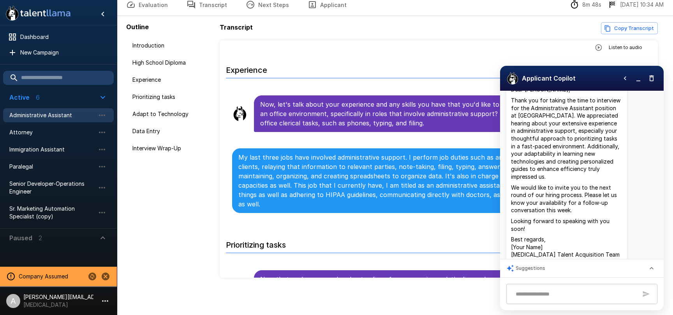
scroll to position [91, 0]
click at [626, 264] on button "Copy to clipboard" at bounding box center [623, 267] width 7 height 7
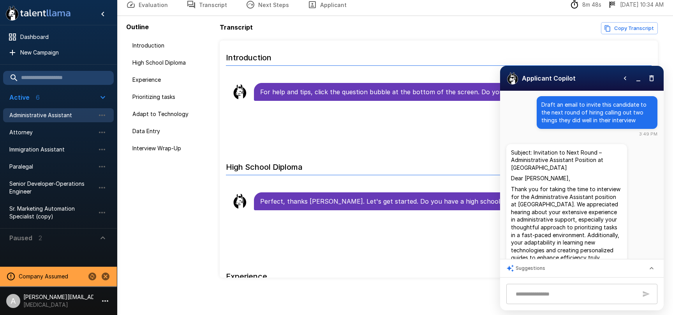
scroll to position [0, 0]
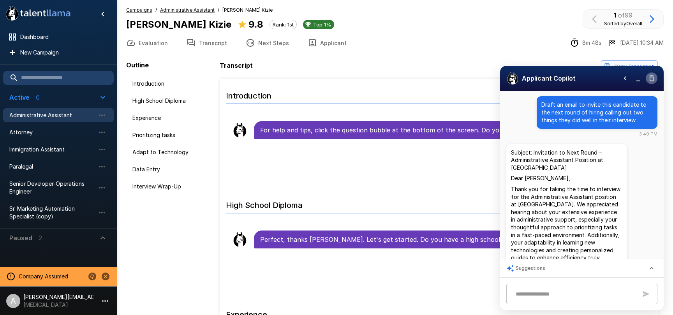
click at [655, 76] on icon "button" at bounding box center [652, 78] width 8 height 8
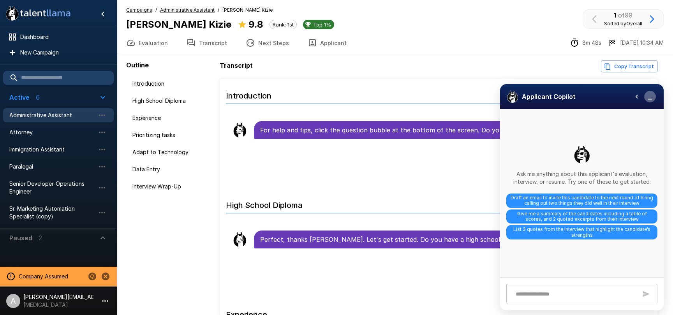
click at [646, 97] on icon "button" at bounding box center [650, 97] width 8 height 8
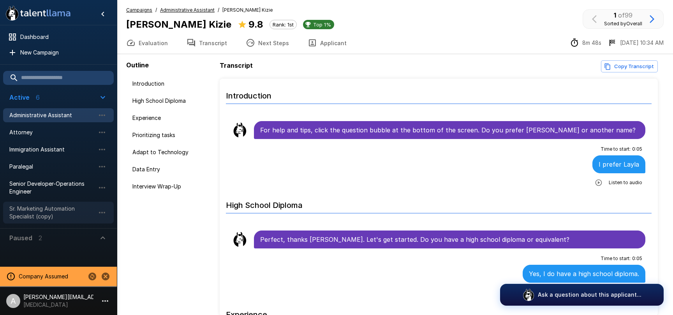
click at [42, 211] on span "Sr. Marketing Automation Specialist (copy)" at bounding box center [52, 213] width 86 height 16
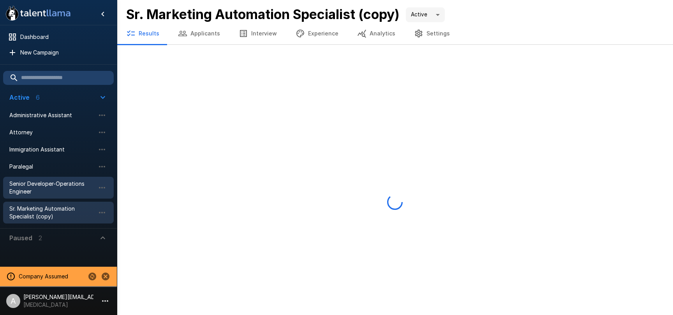
click at [46, 189] on span "Senior Developer-Operations Engineer" at bounding box center [52, 188] width 86 height 16
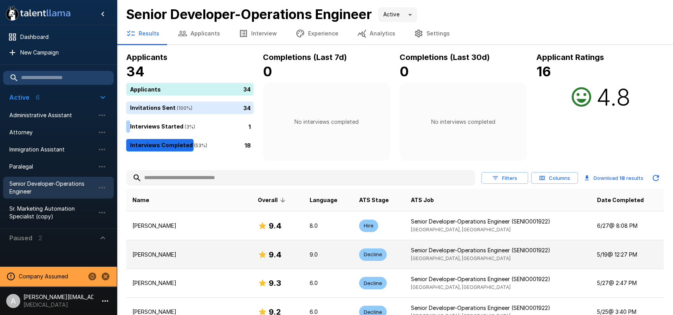
click at [439, 248] on p "Senior Developer-Operations Engineer (SENIO001922)" at bounding box center [498, 251] width 174 height 8
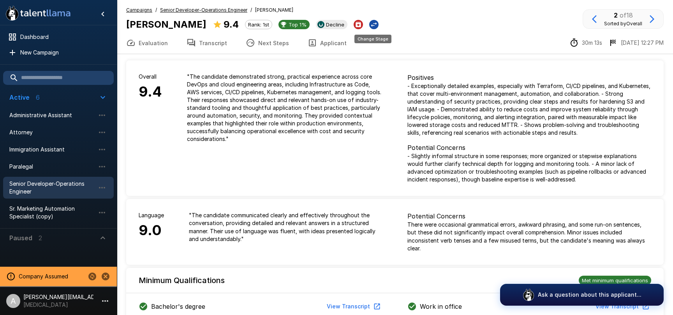
click at [374, 23] on icon "Change Stage" at bounding box center [374, 24] width 6 height 5
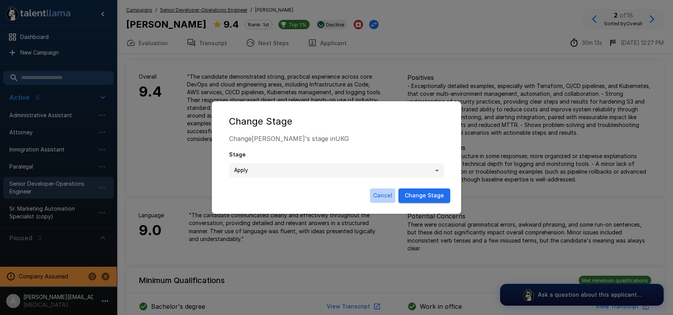
click at [379, 194] on button "Cancel" at bounding box center [382, 196] width 25 height 14
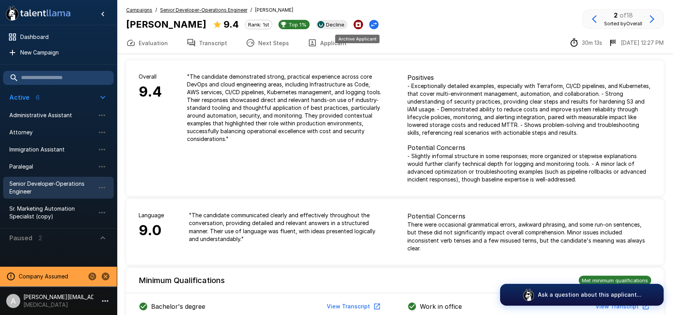
click at [360, 26] on button "Archive Applicant" at bounding box center [358, 24] width 9 height 9
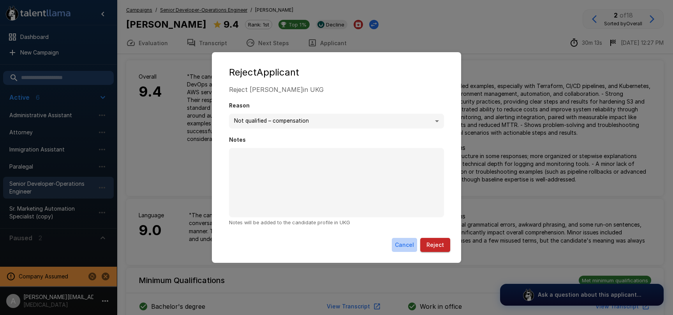
click at [404, 243] on button "Cancel" at bounding box center [404, 245] width 25 height 14
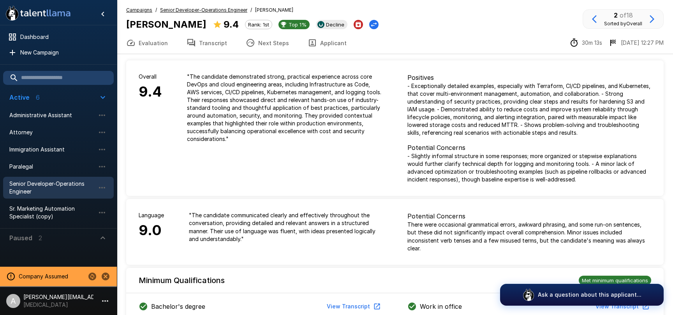
click at [146, 11] on u "Campaigns" at bounding box center [139, 10] width 26 height 6
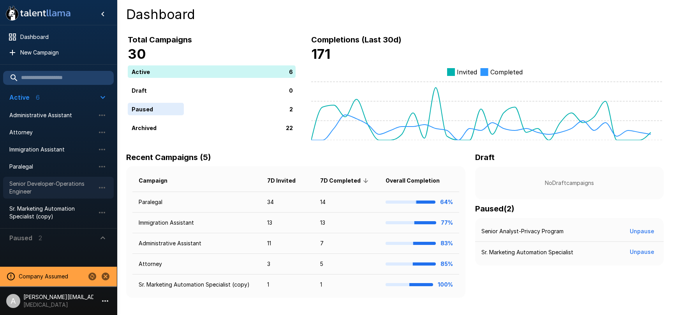
click at [55, 192] on span "Senior Developer-Operations Engineer" at bounding box center [52, 188] width 86 height 16
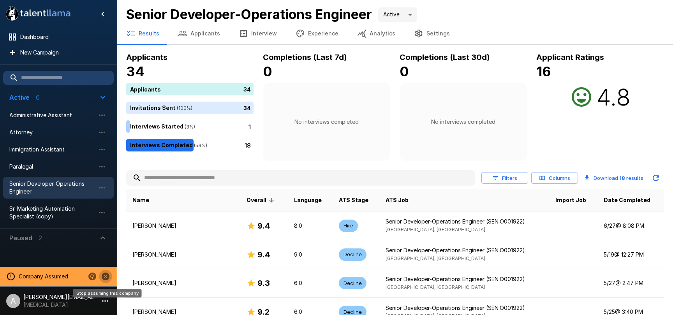
click at [105, 276] on icon "Stop assuming this company" at bounding box center [105, 276] width 9 height 9
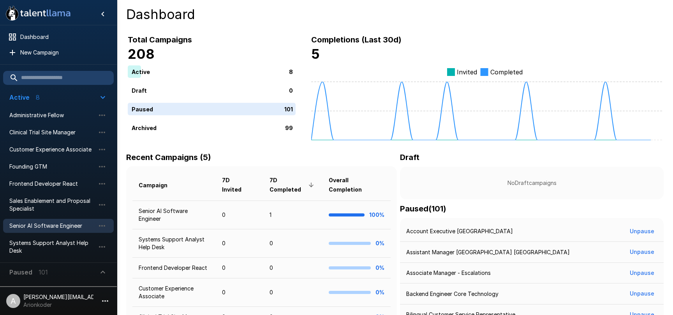
click at [41, 226] on span "Senior AI Software Engineer" at bounding box center [52, 226] width 86 height 8
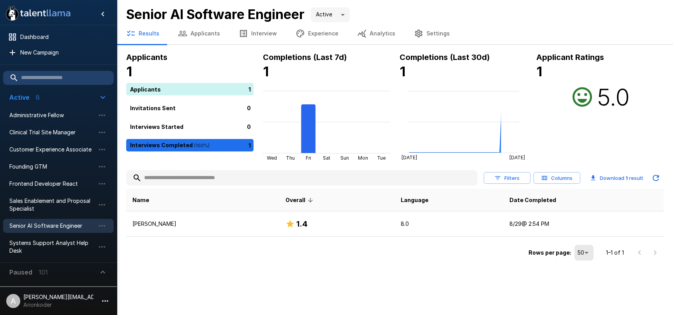
click at [254, 38] on button "Interview" at bounding box center [257, 34] width 57 height 22
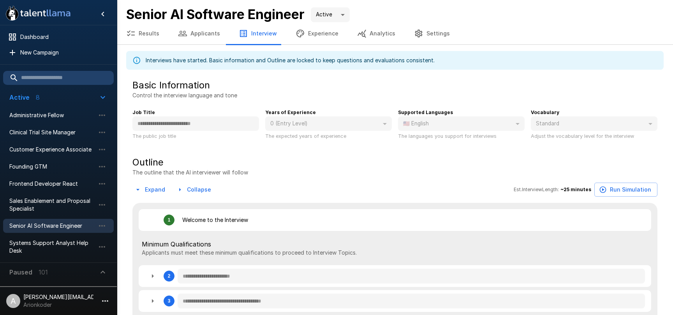
type textarea "*"
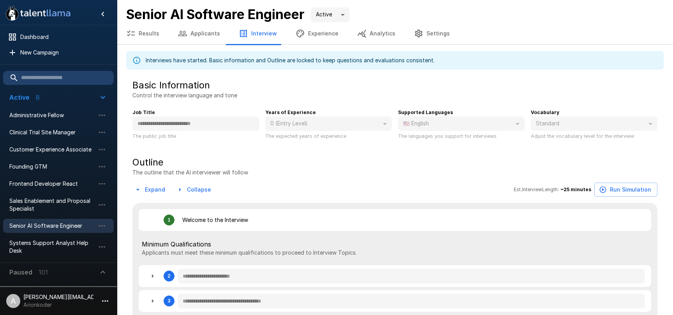
type textarea "*"
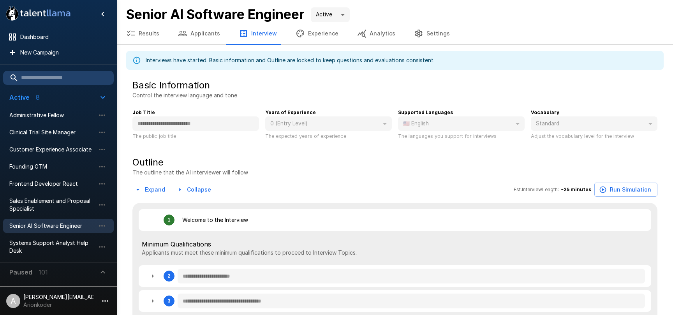
type textarea "*"
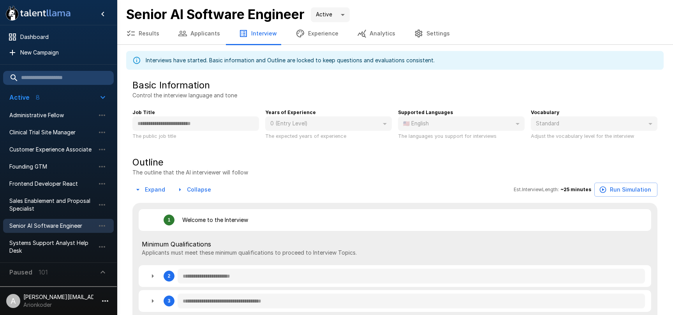
type textarea "*"
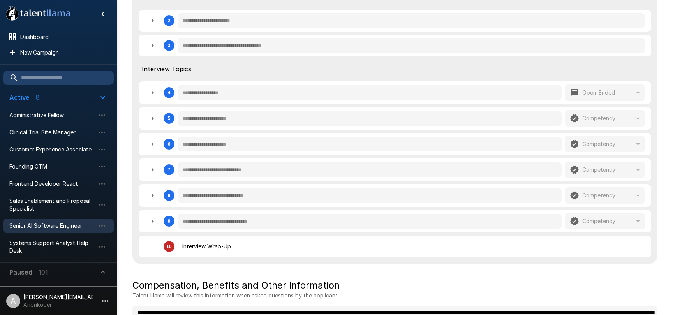
scroll to position [323, 0]
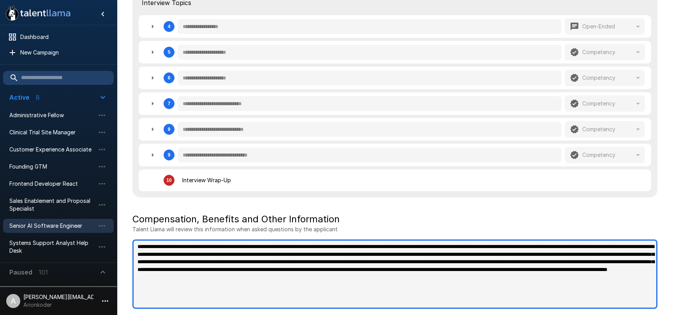
type textarea "*"
click at [452, 275] on textarea at bounding box center [394, 274] width 525 height 69
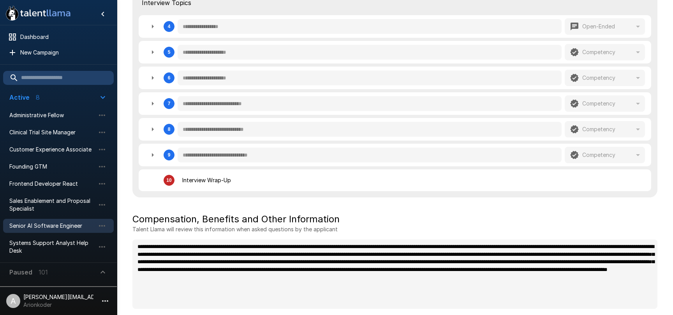
type textarea "*"
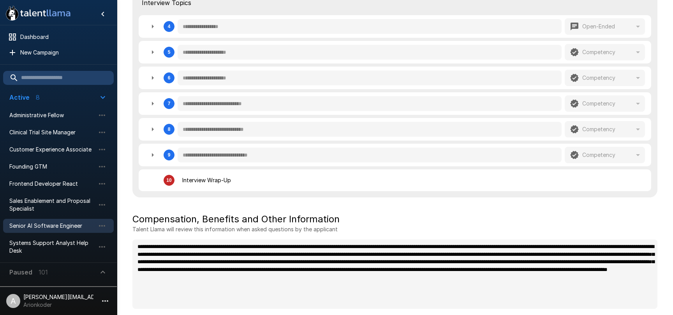
type textarea "*"
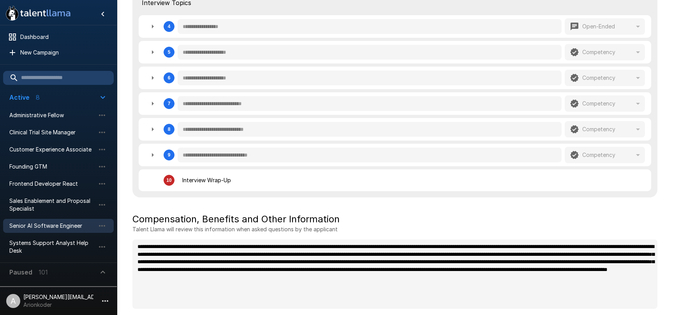
type textarea "*"
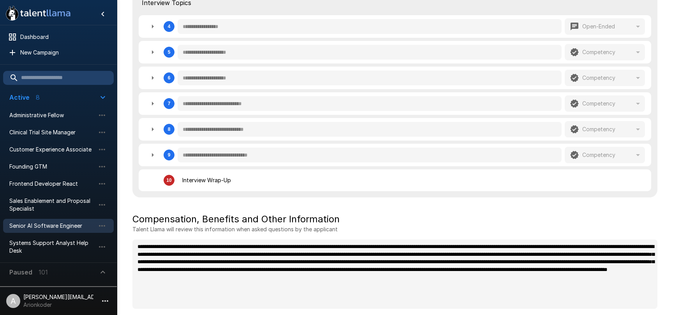
type textarea "*"
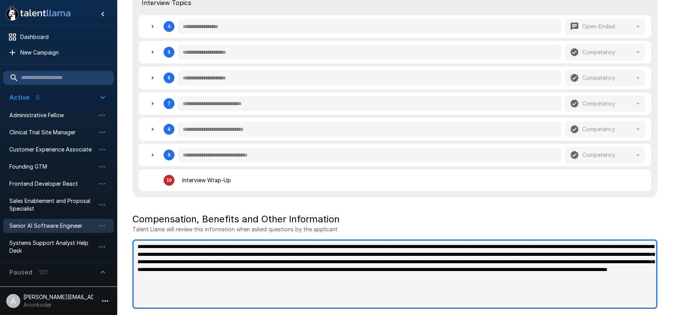
type textarea "*"
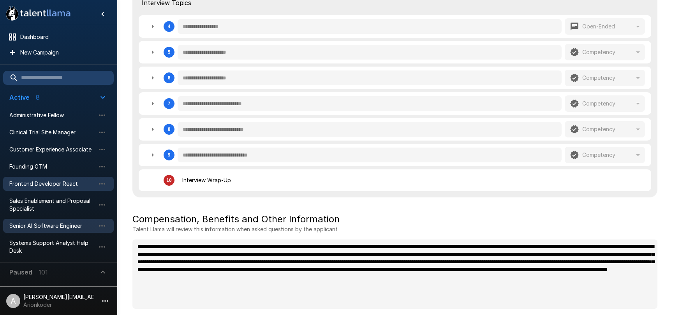
type textarea "*"
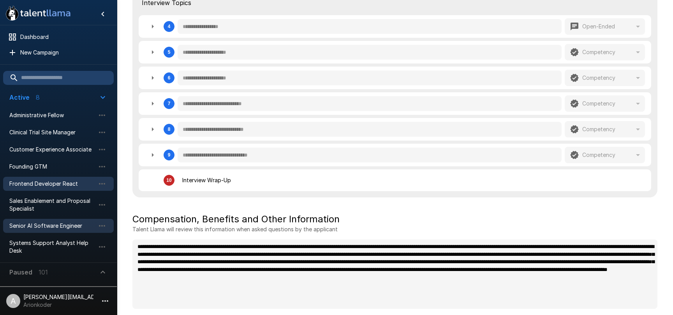
type textarea "*"
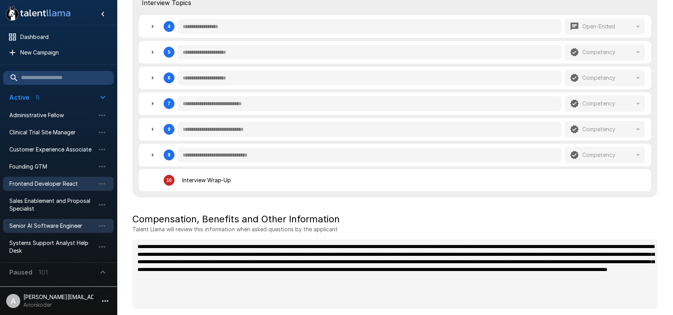
type textarea "*"
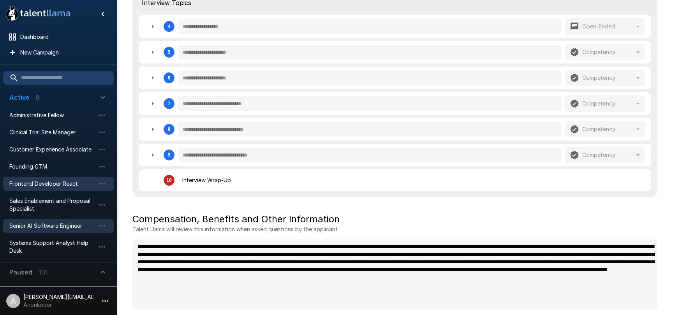
type textarea "*"
drag, startPoint x: 61, startPoint y: 187, endPoint x: 68, endPoint y: 184, distance: 7.3
click at [61, 187] on span "Frontend Developer React" at bounding box center [52, 184] width 86 height 8
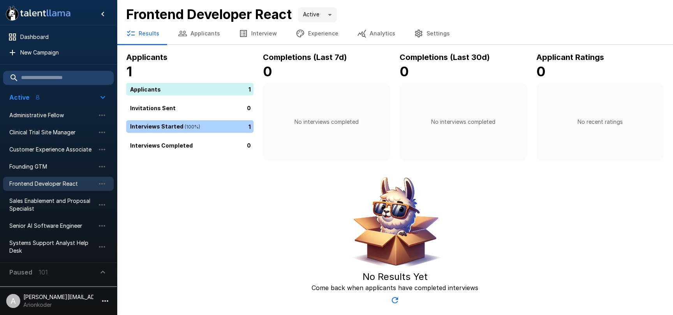
click at [246, 37] on button "Interview" at bounding box center [257, 34] width 57 height 22
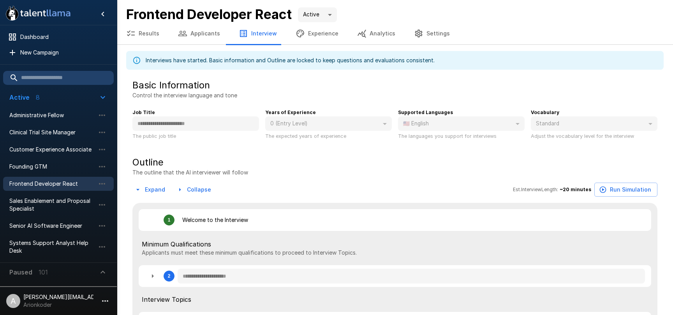
type textarea "*"
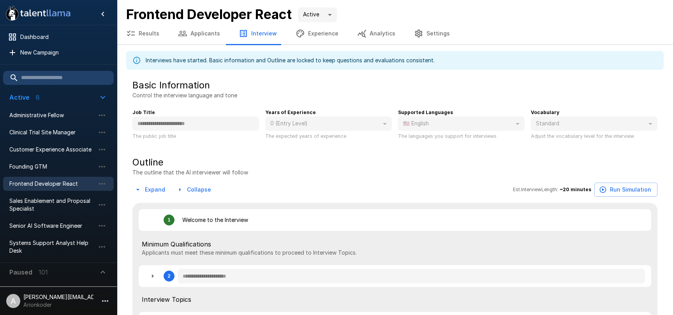
type textarea "*"
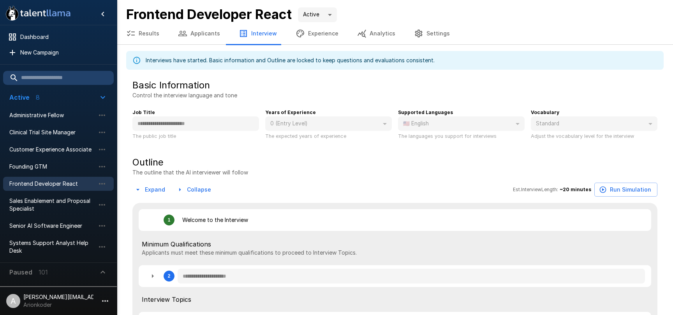
type textarea "*"
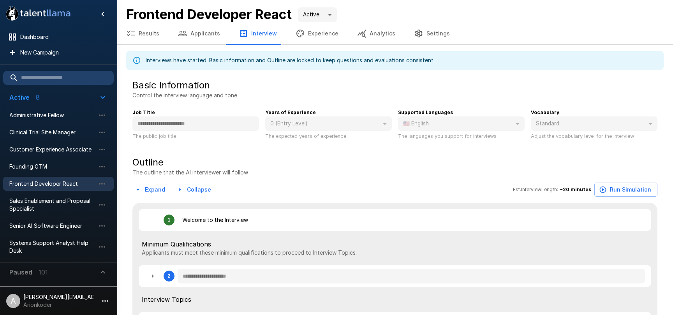
type textarea "*"
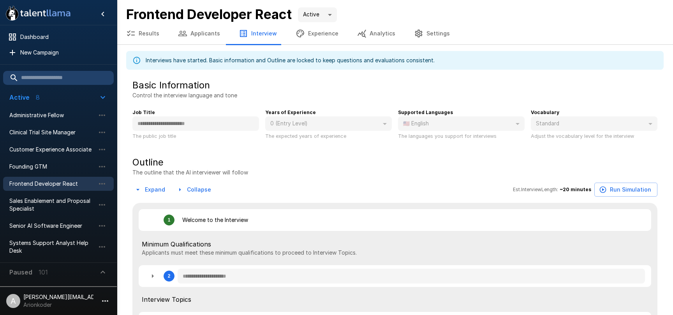
type textarea "*"
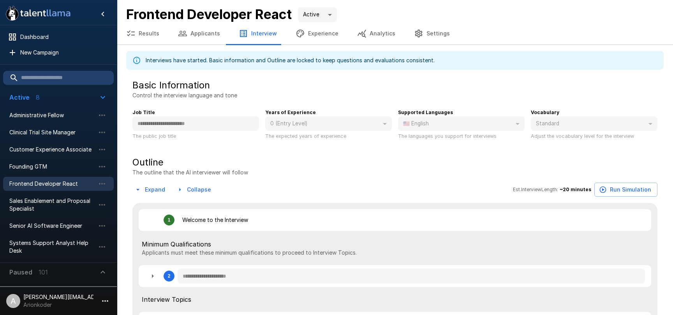
type textarea "*"
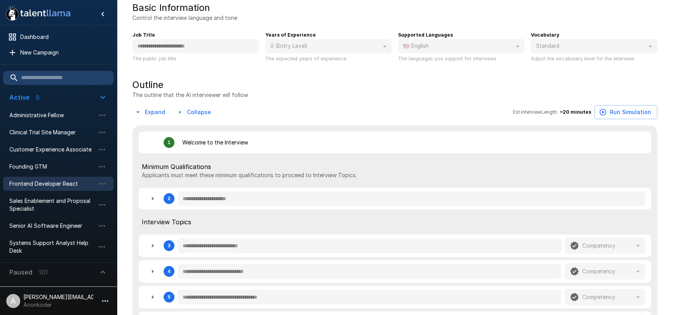
scroll to position [298, 0]
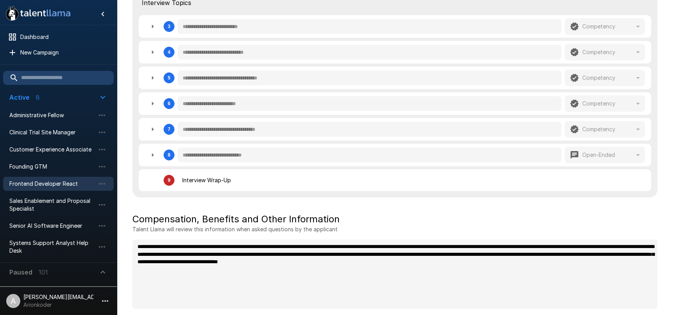
type textarea "*"
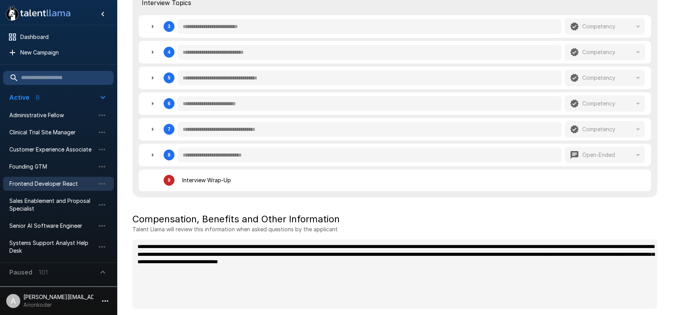
type textarea "*"
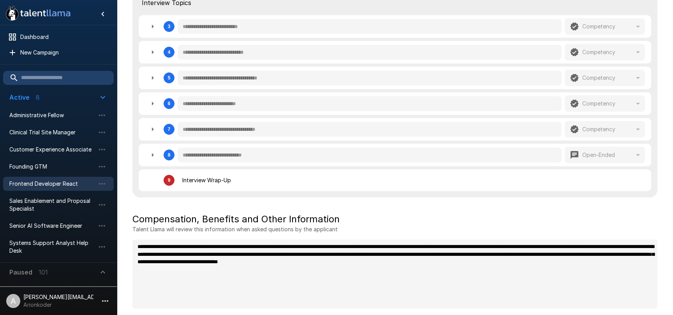
type textarea "*"
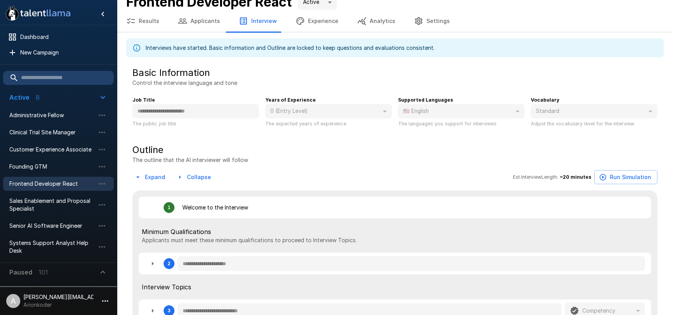
scroll to position [0, 0]
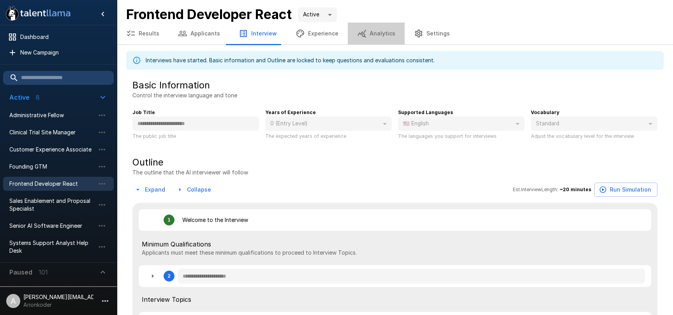
click at [378, 37] on button "Analytics" at bounding box center [376, 34] width 57 height 22
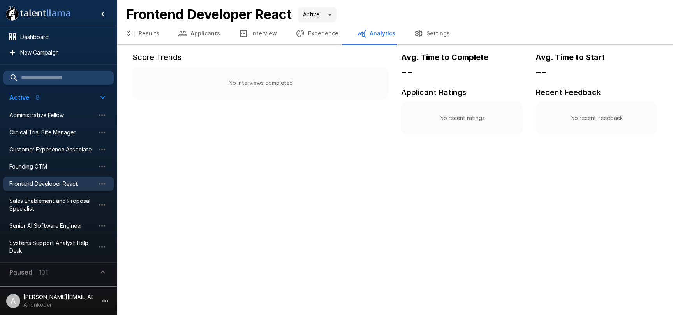
click at [157, 35] on button "Results" at bounding box center [143, 34] width 52 height 22
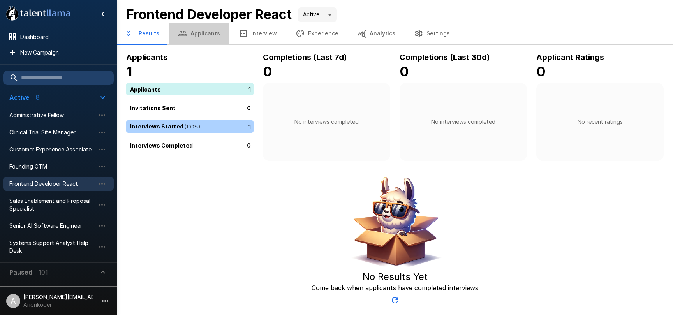
click at [211, 33] on button "Applicants" at bounding box center [199, 34] width 61 height 22
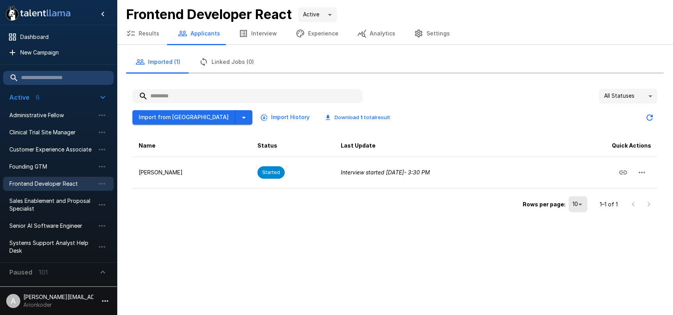
click at [150, 37] on button "Results" at bounding box center [143, 34] width 52 height 22
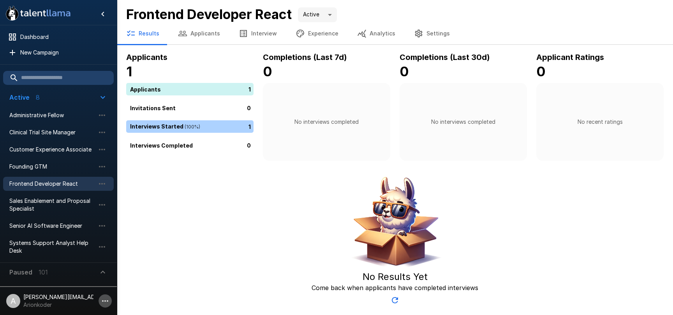
click at [102, 297] on icon "button" at bounding box center [105, 300] width 9 height 9
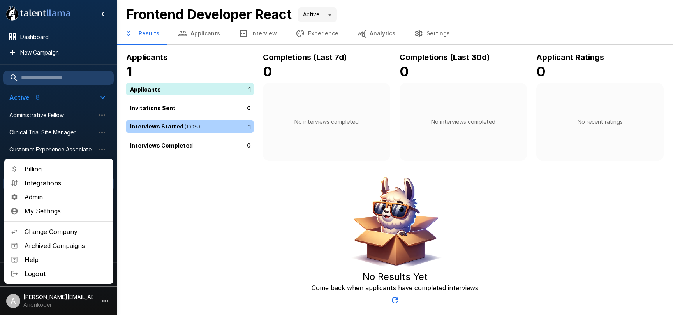
click at [75, 231] on span "Change Company" at bounding box center [66, 231] width 83 height 9
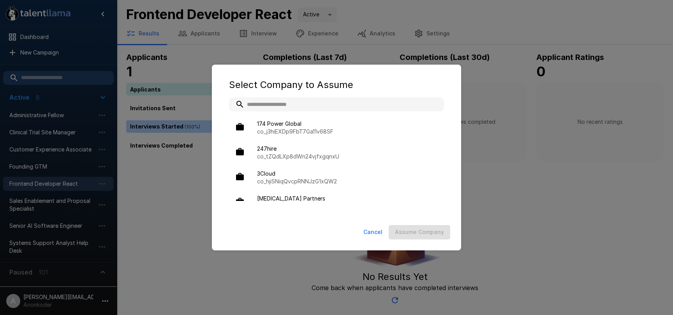
click at [277, 108] on input "text" at bounding box center [336, 104] width 215 height 14
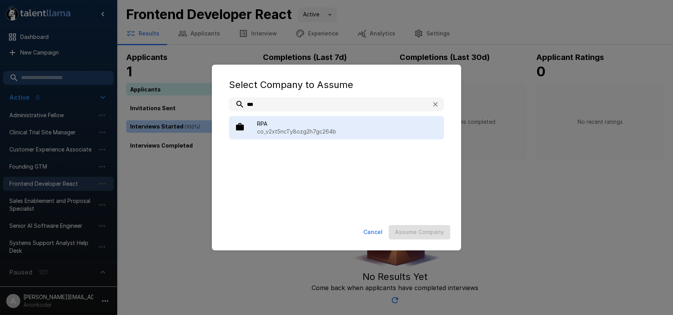
type input "***"
click at [283, 126] on span "RPA" at bounding box center [347, 124] width 181 height 8
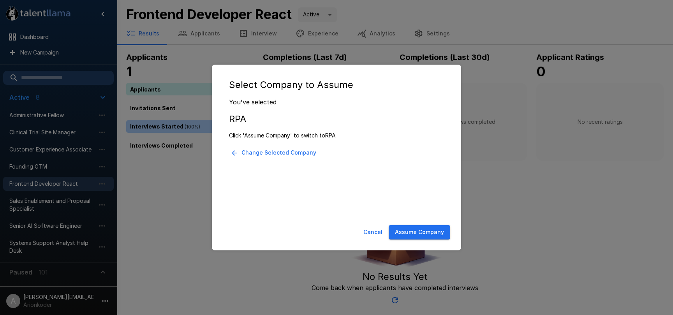
click at [405, 234] on button "Assume Company" at bounding box center [420, 232] width 62 height 14
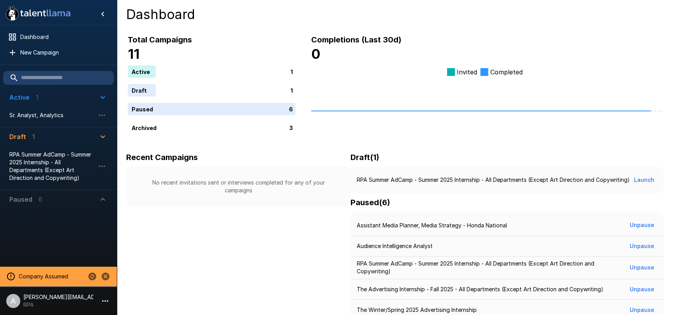
click at [41, 195] on p "6" at bounding box center [41, 199] width 4 height 9
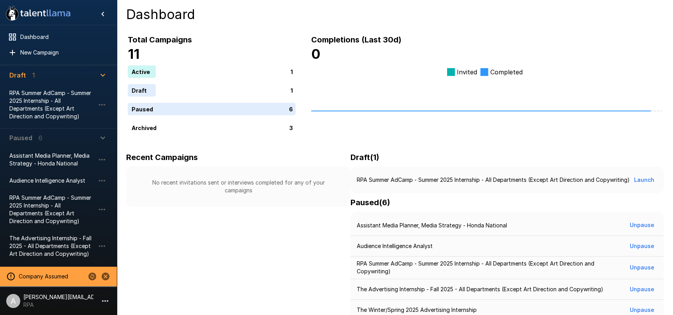
scroll to position [105, 0]
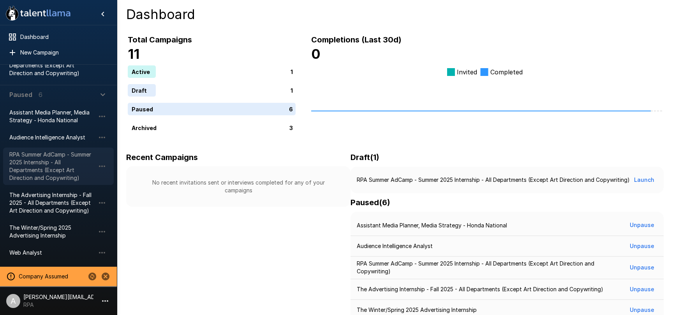
click at [62, 171] on span "RPA Summer AdCamp - Summer 2025 Internship - All Departments (Except Art Direct…" at bounding box center [52, 166] width 86 height 31
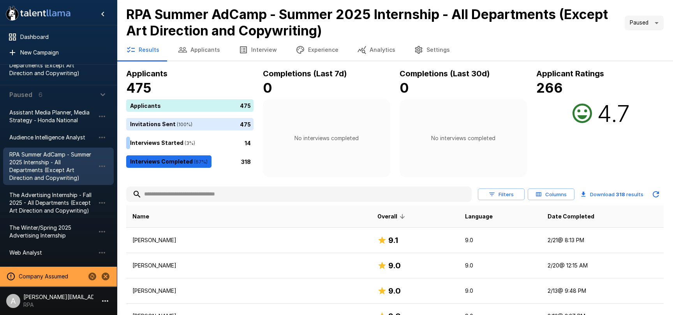
drag, startPoint x: 253, startPoint y: 141, endPoint x: 240, endPoint y: 142, distance: 13.3
click at [240, 142] on div "14" at bounding box center [191, 143] width 131 height 12
click at [240, 143] on div "14" at bounding box center [191, 143] width 131 height 12
click at [209, 53] on button "Applicants" at bounding box center [199, 50] width 61 height 22
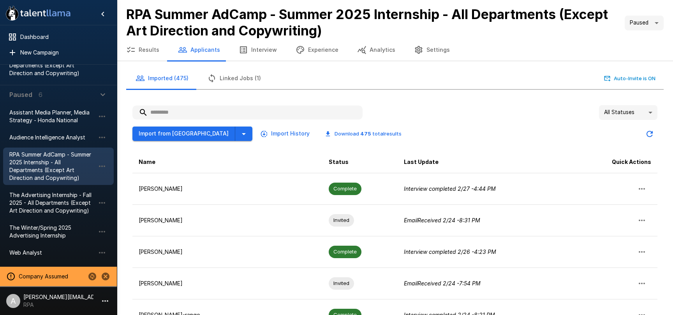
click at [639, 115] on body ".st0{fill:#FFFFFF;} .st1{fill:#76a4ed;} Dashboard New Campaign Active 1 Sr. Ana…" at bounding box center [336, 157] width 673 height 315
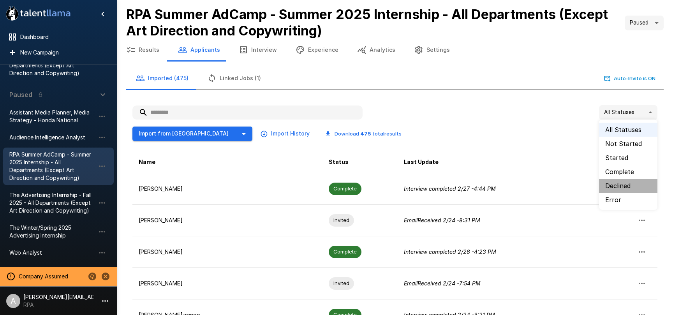
click at [628, 183] on li "Declined" at bounding box center [628, 186] width 58 height 14
type input "********"
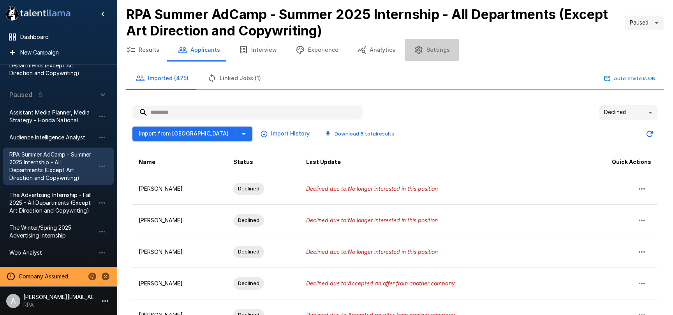
click at [426, 48] on button "Settings" at bounding box center [432, 50] width 55 height 22
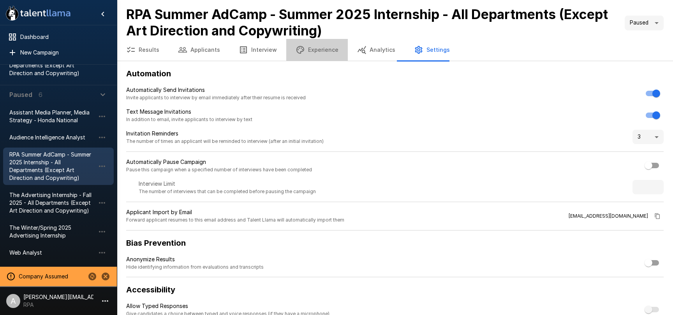
click at [312, 44] on button "Experience" at bounding box center [317, 50] width 62 height 22
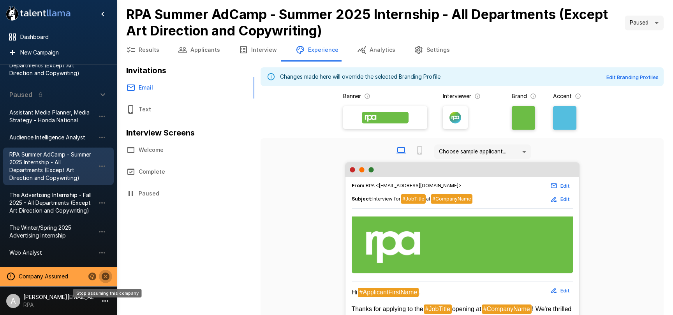
click at [102, 277] on icon "Stop assuming this company" at bounding box center [106, 277] width 8 height 8
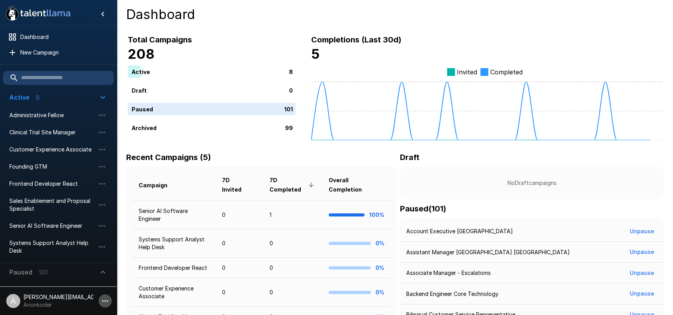
click at [108, 304] on icon "button" at bounding box center [105, 300] width 9 height 9
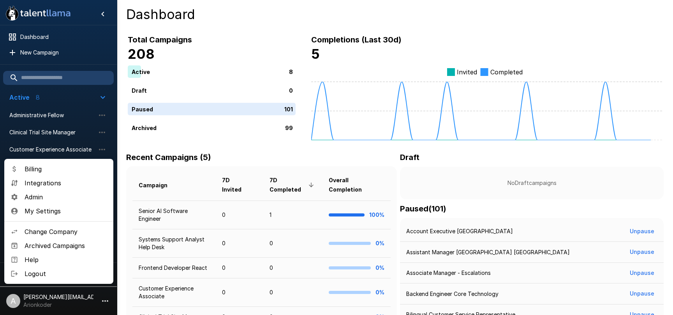
click at [57, 196] on span "Admin" at bounding box center [66, 196] width 83 height 9
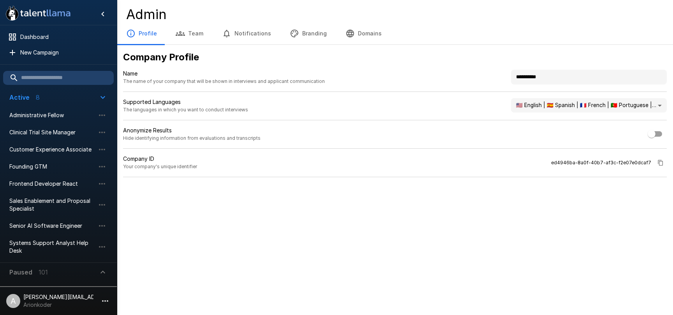
click at [310, 34] on button "Branding" at bounding box center [308, 34] width 56 height 22
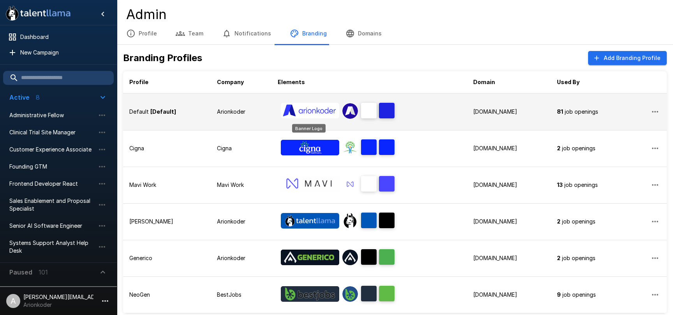
click at [306, 109] on img "Banner Logo" at bounding box center [310, 111] width 58 height 16
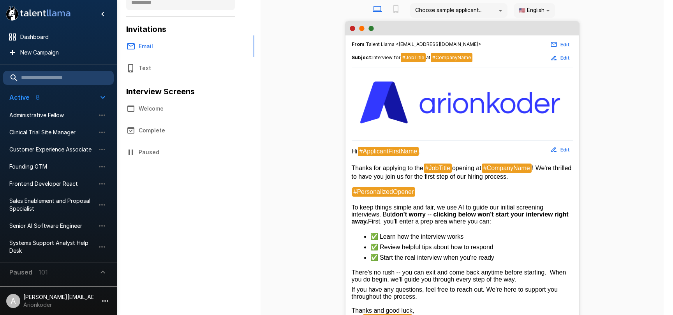
scroll to position [113, 0]
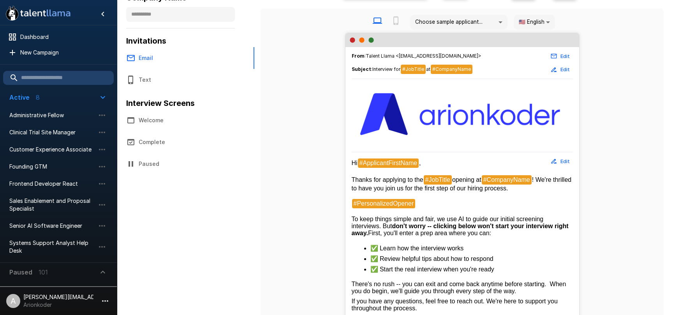
click at [564, 162] on button "Edit" at bounding box center [560, 161] width 25 height 12
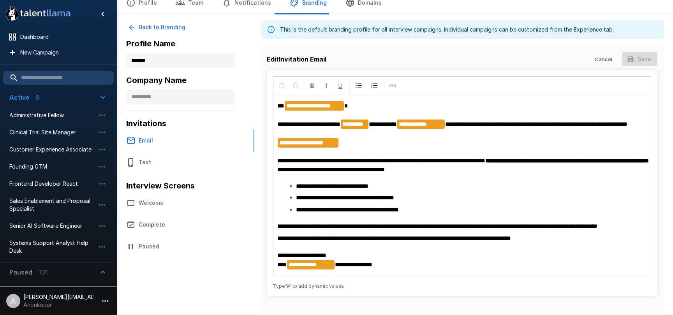
scroll to position [0, 0]
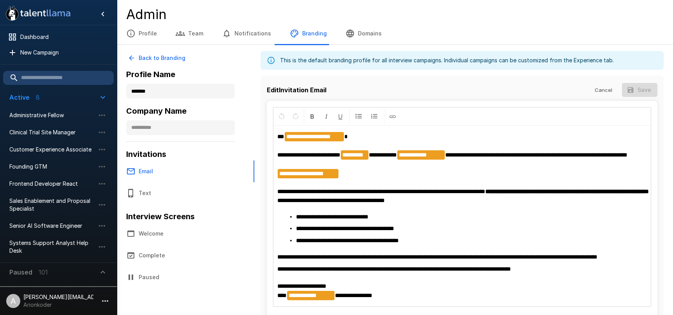
click at [437, 193] on p "**********" at bounding box center [462, 168] width 370 height 73
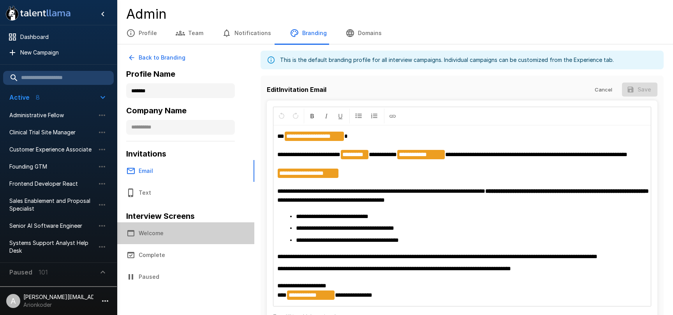
drag, startPoint x: 155, startPoint y: 233, endPoint x: 159, endPoint y: 230, distance: 4.5
click at [155, 232] on button "Welcome" at bounding box center [186, 233] width 138 height 22
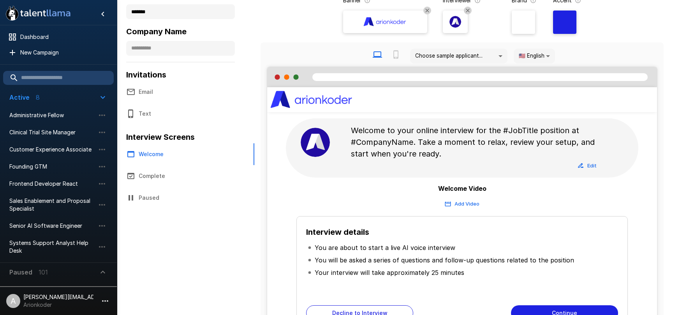
scroll to position [79, 0]
click at [466, 208] on button "Add Video" at bounding box center [462, 204] width 38 height 12
